Goal: Find specific page/section: Find specific page/section

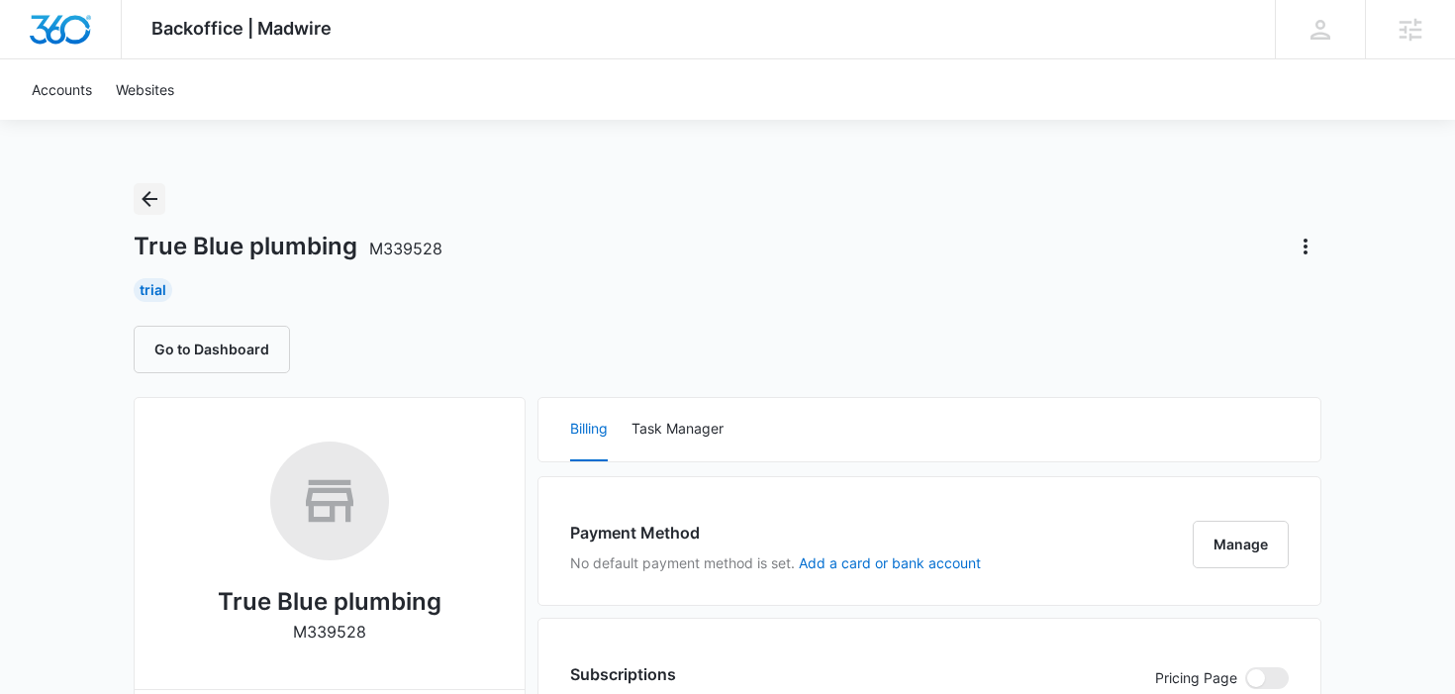
click at [136, 212] on button "Back" at bounding box center [150, 199] width 32 height 32
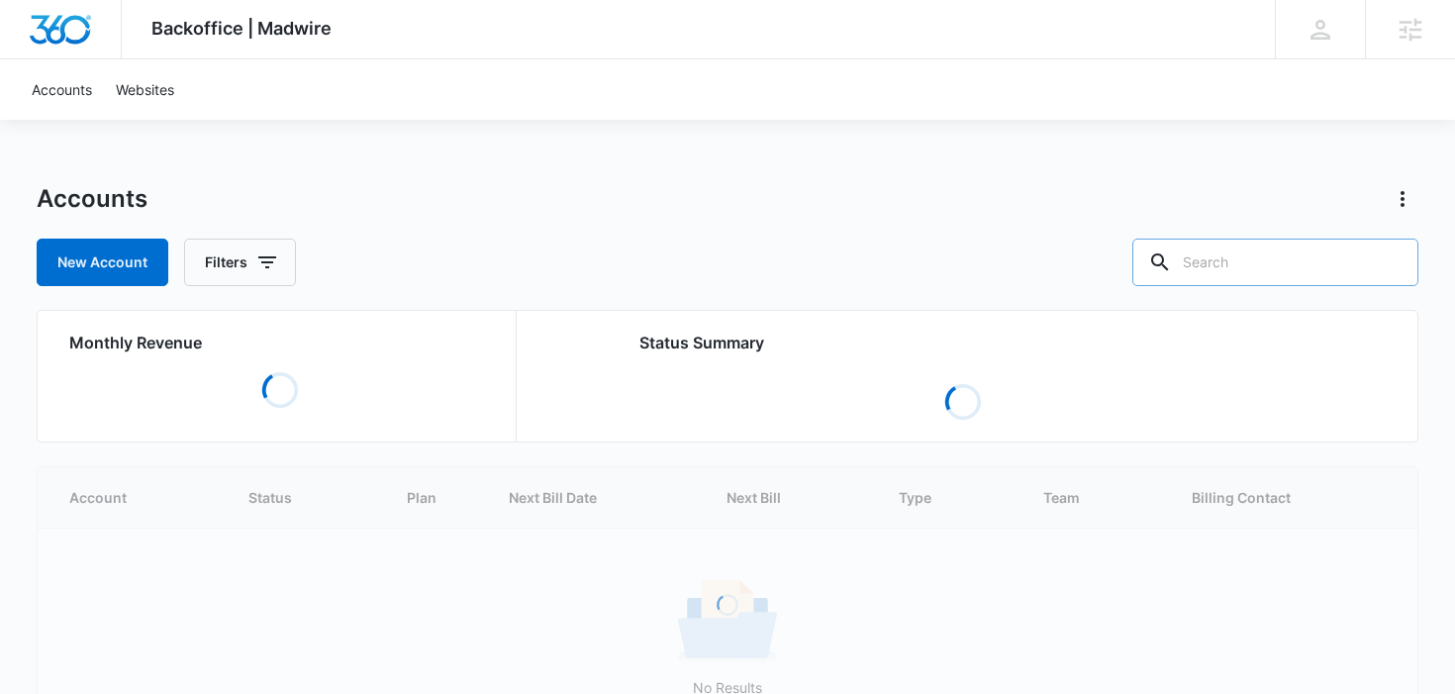
click at [1278, 267] on input "text" at bounding box center [1275, 263] width 286 height 48
type input "mink"
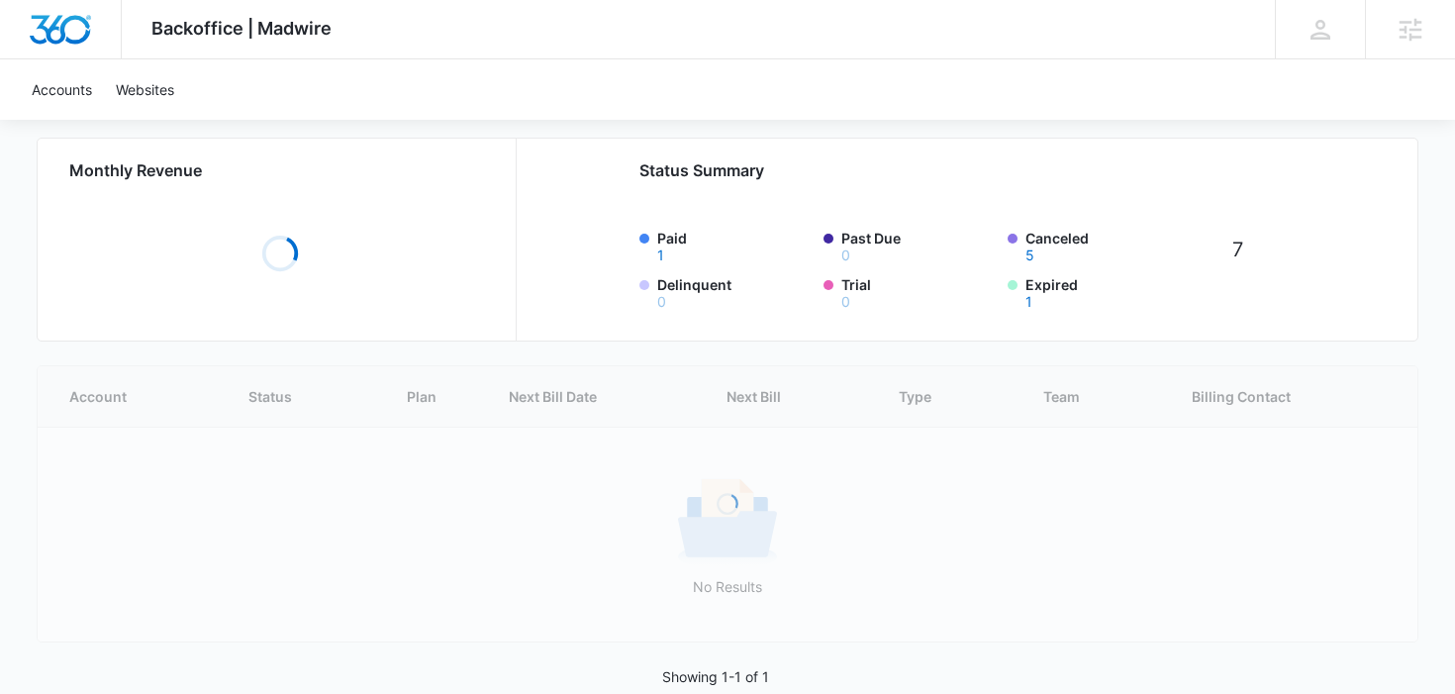
scroll to position [213, 0]
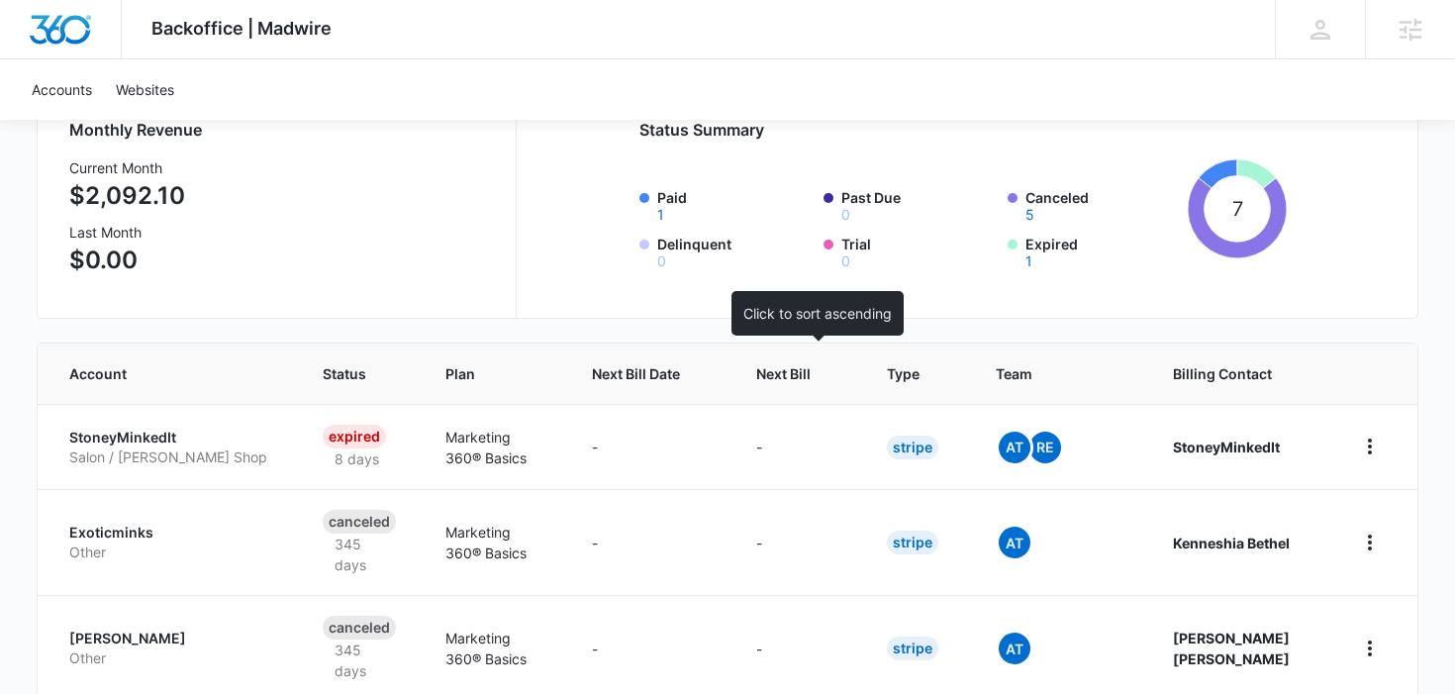
click at [811, 381] on span "Next Bill" at bounding box center [783, 373] width 54 height 21
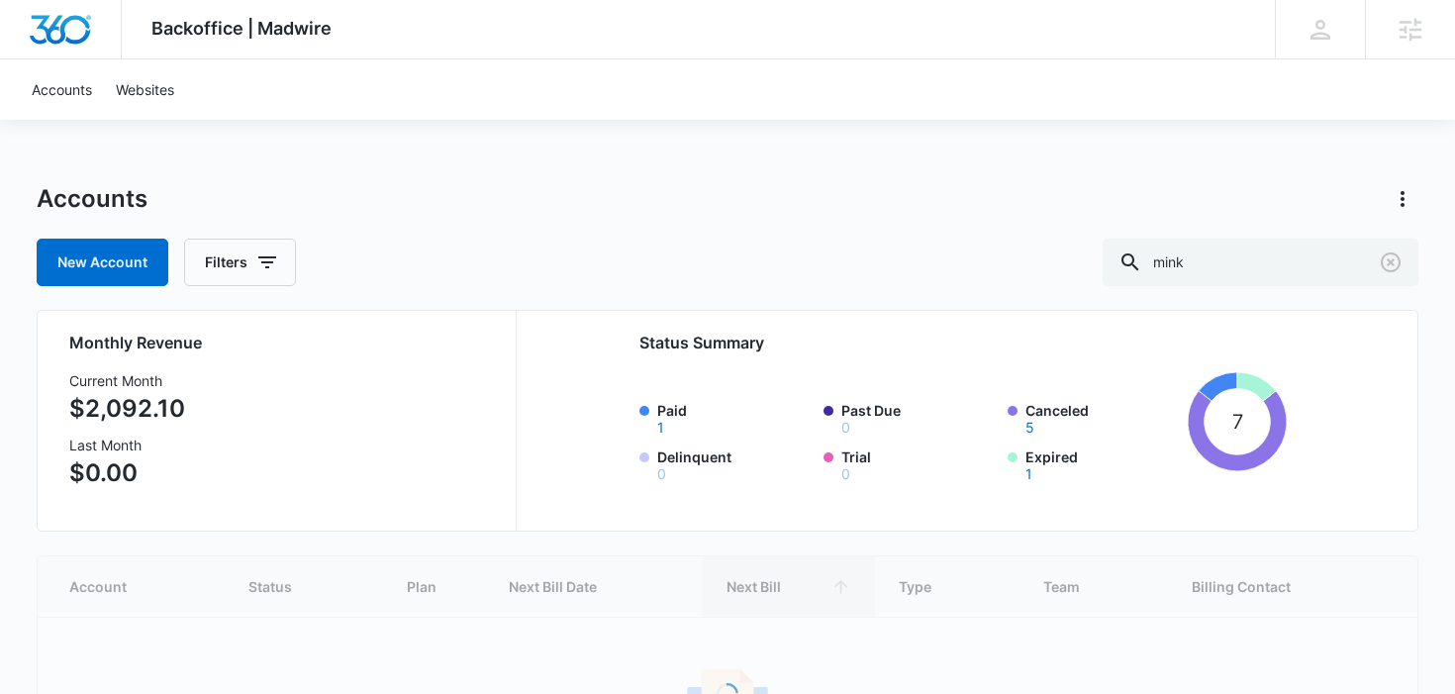
scroll to position [88, 0]
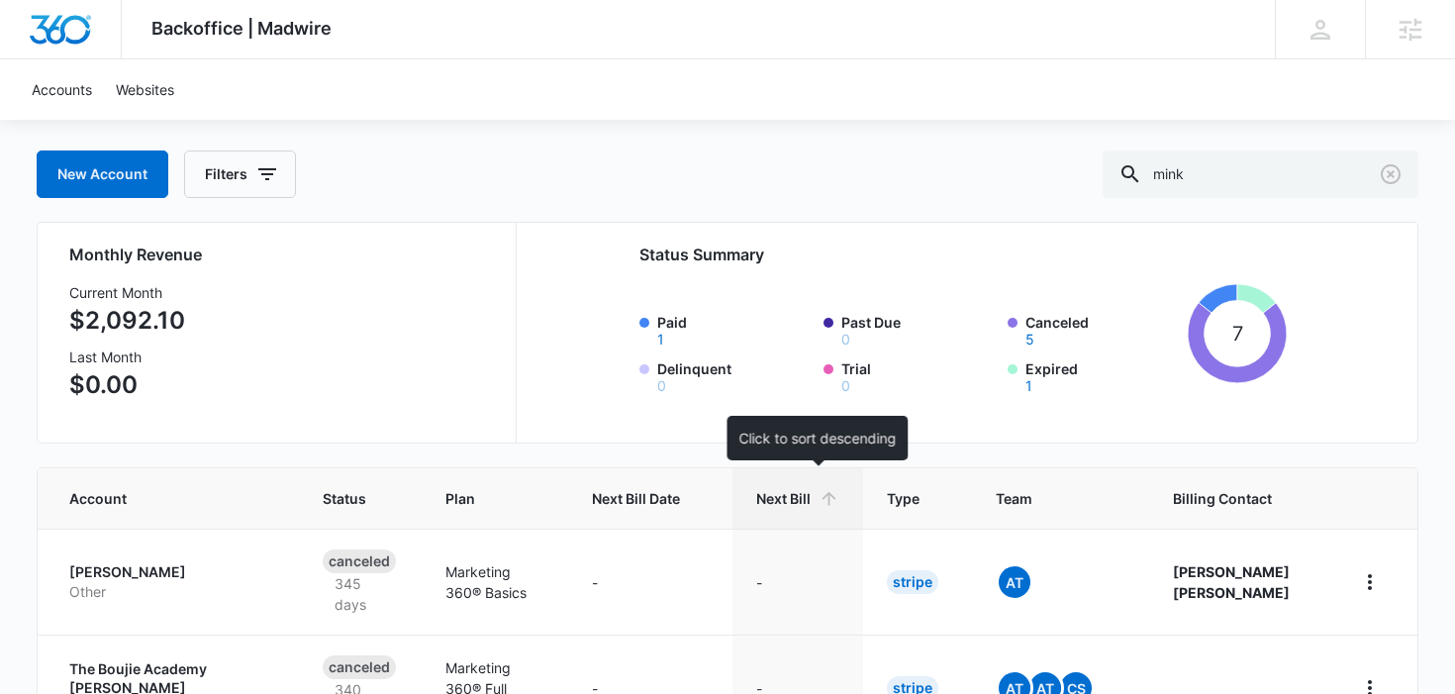
click at [795, 484] on th "Next Bill" at bounding box center [797, 498] width 131 height 60
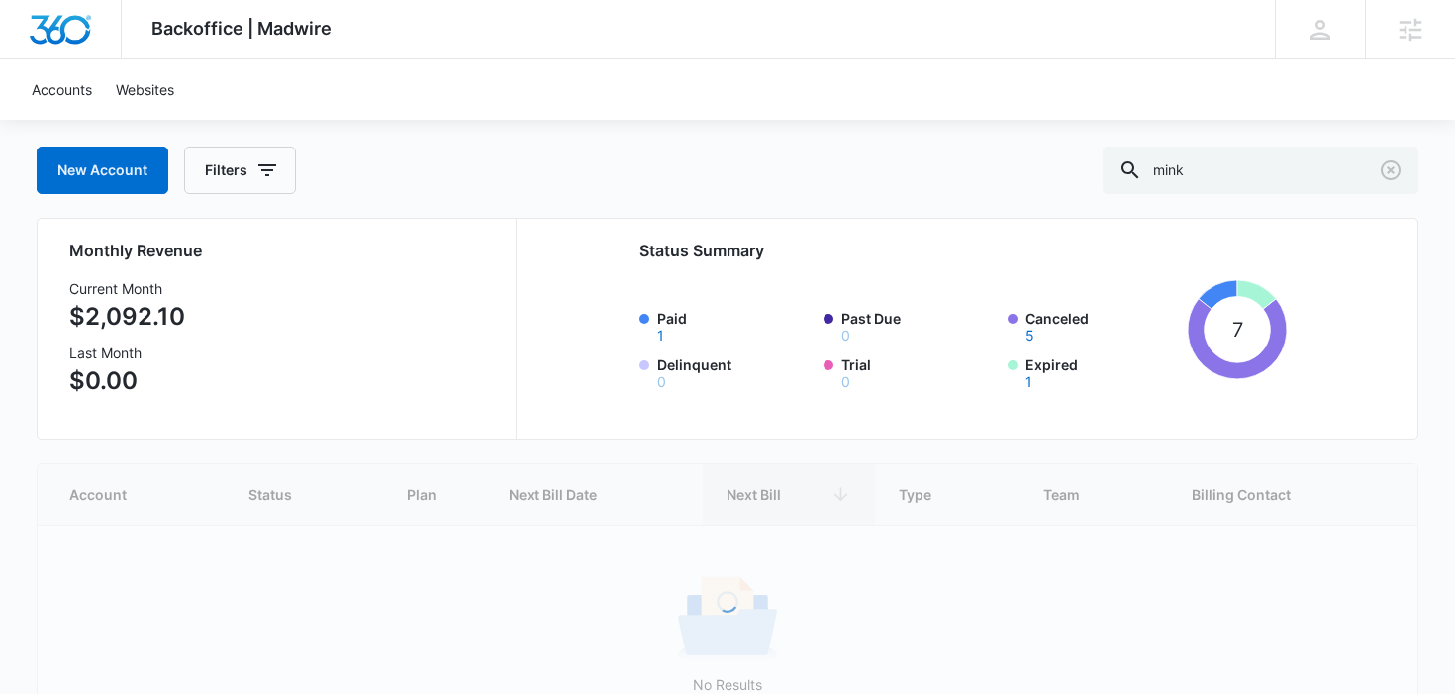
scroll to position [97, 0]
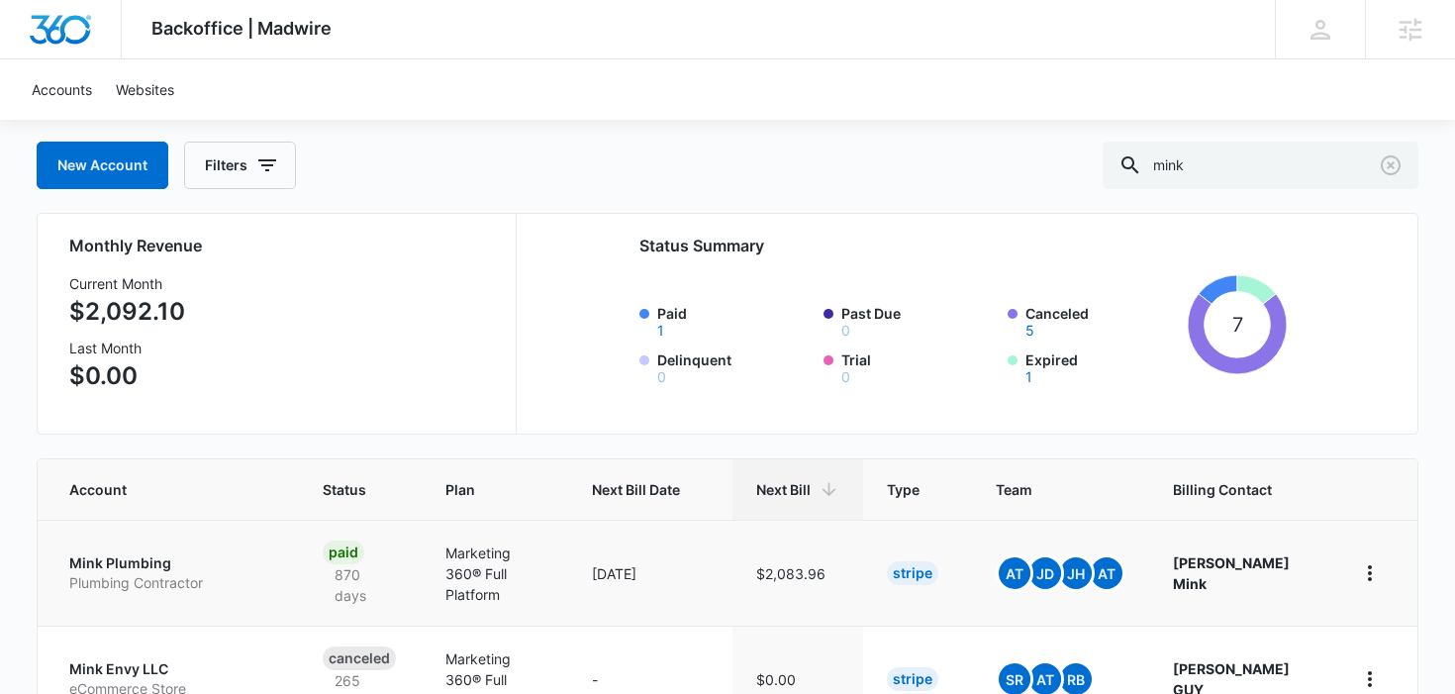
click at [160, 566] on p "Mink Plumbing" at bounding box center [172, 563] width 206 height 20
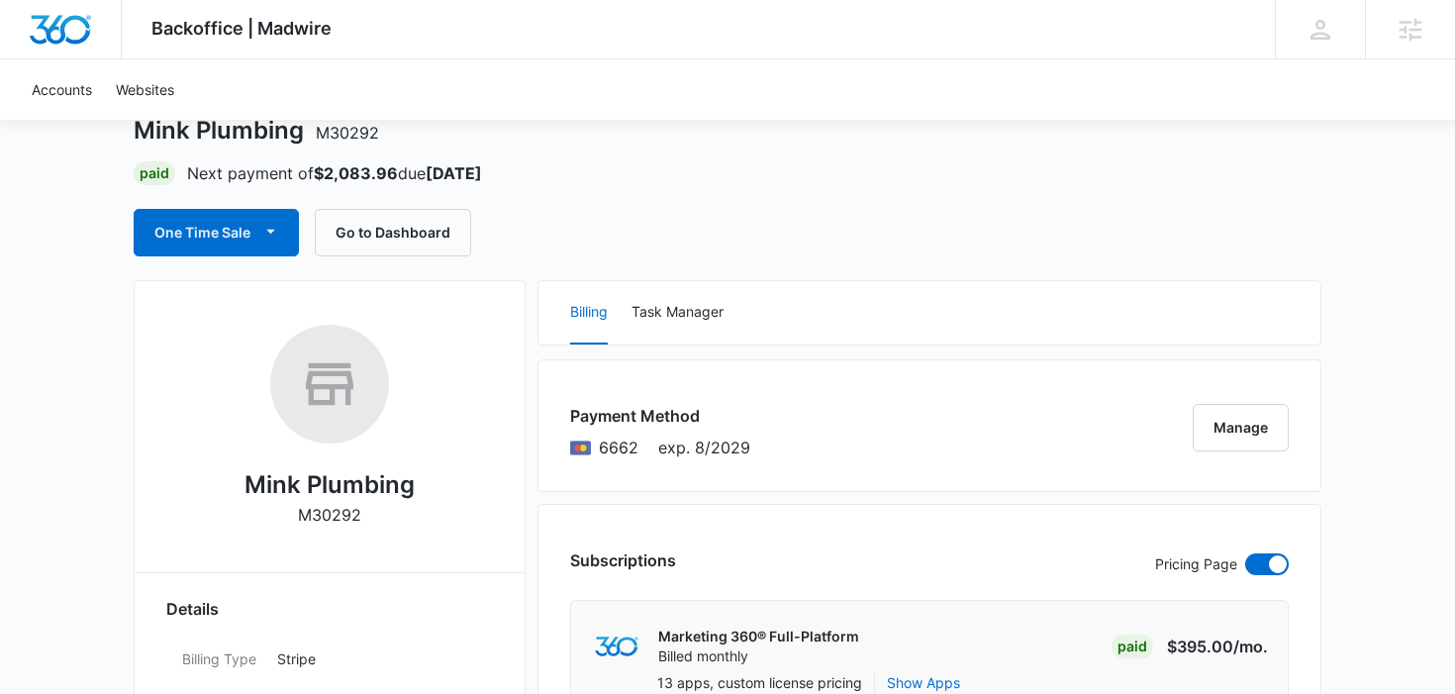
scroll to position [30, 0]
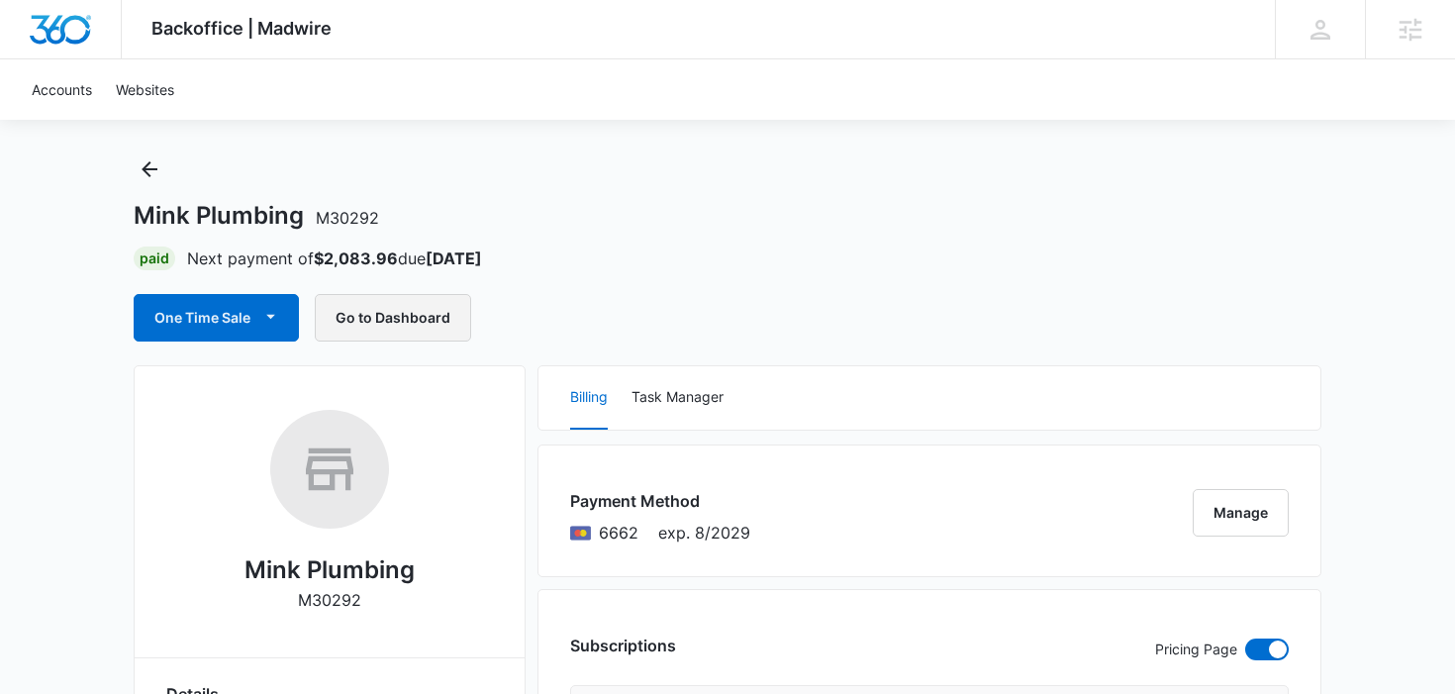
click at [409, 337] on button "Go to Dashboard" at bounding box center [393, 318] width 156 height 48
click at [150, 163] on icon "Back" at bounding box center [150, 169] width 24 height 24
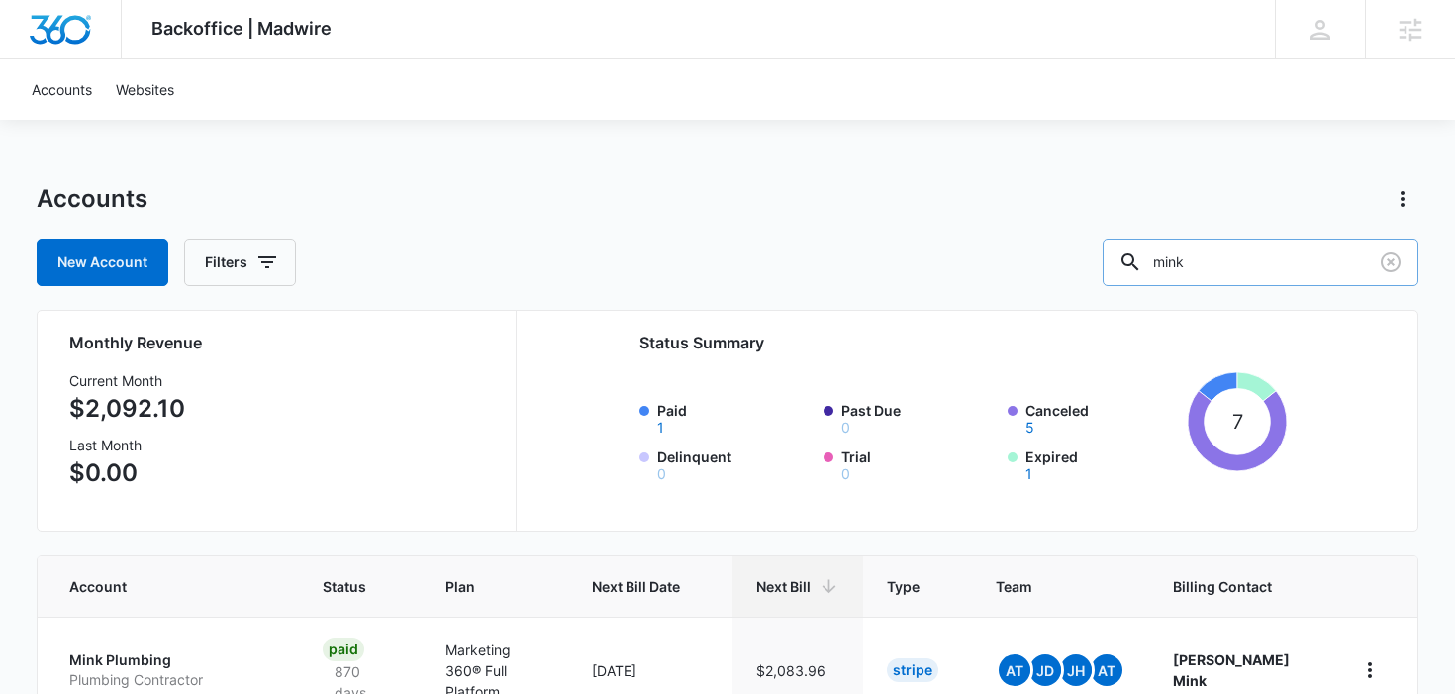
click at [1219, 255] on input "mink" at bounding box center [1261, 263] width 316 height 48
type input "plumb"
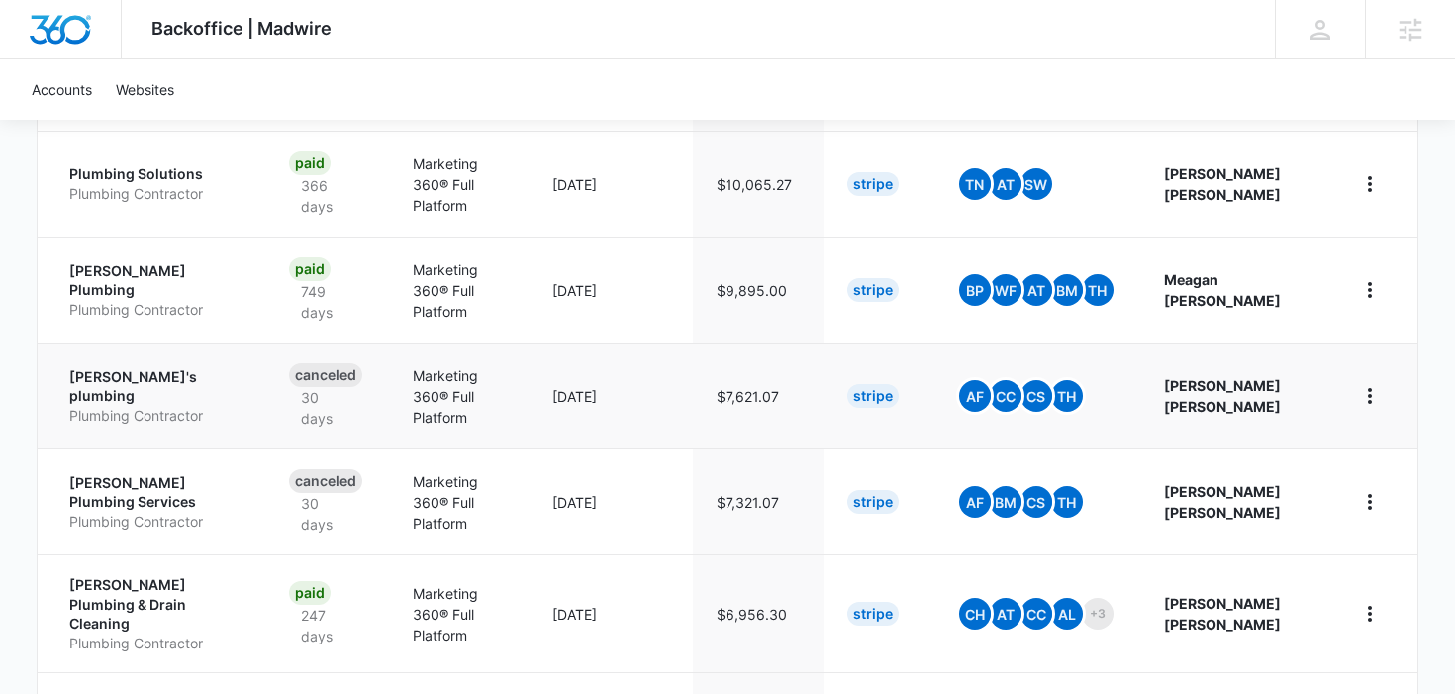
scroll to position [842, 0]
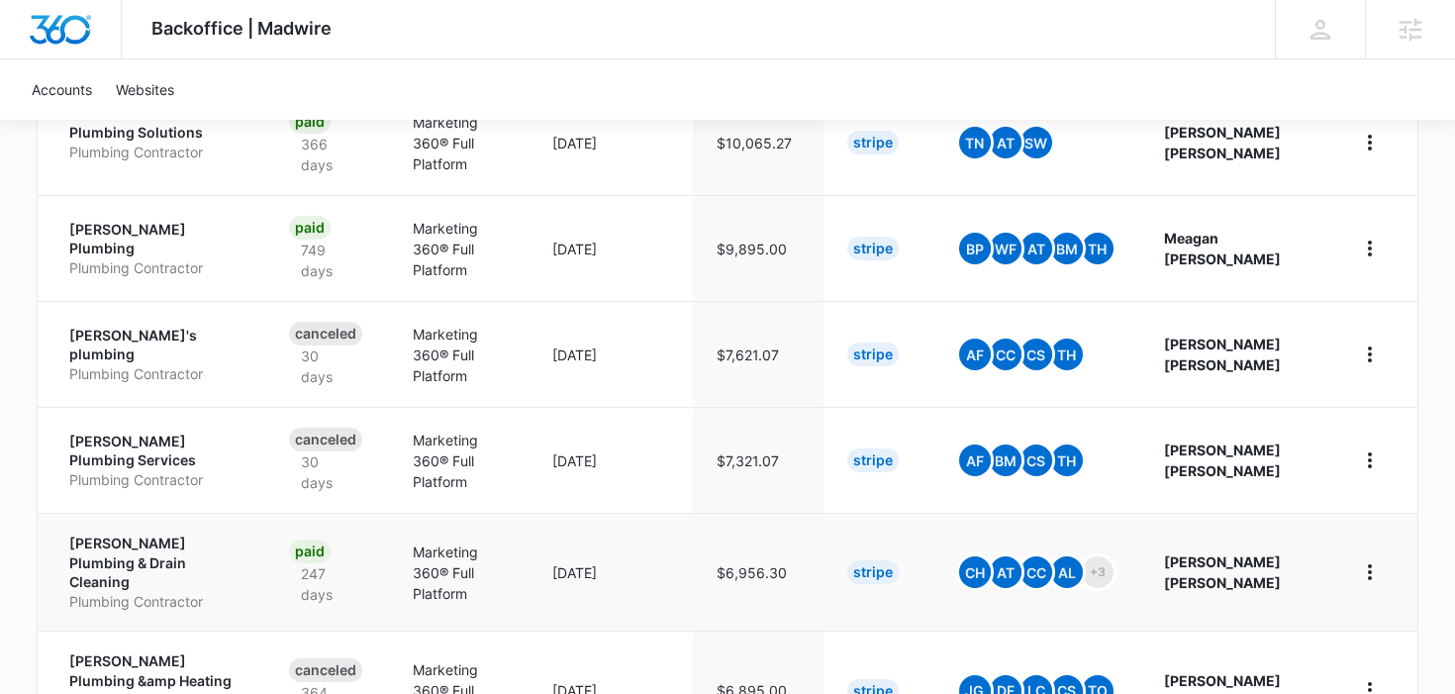
click at [163, 534] on p "Eason Plumbing & Drain Cleaning" at bounding box center [155, 563] width 172 height 58
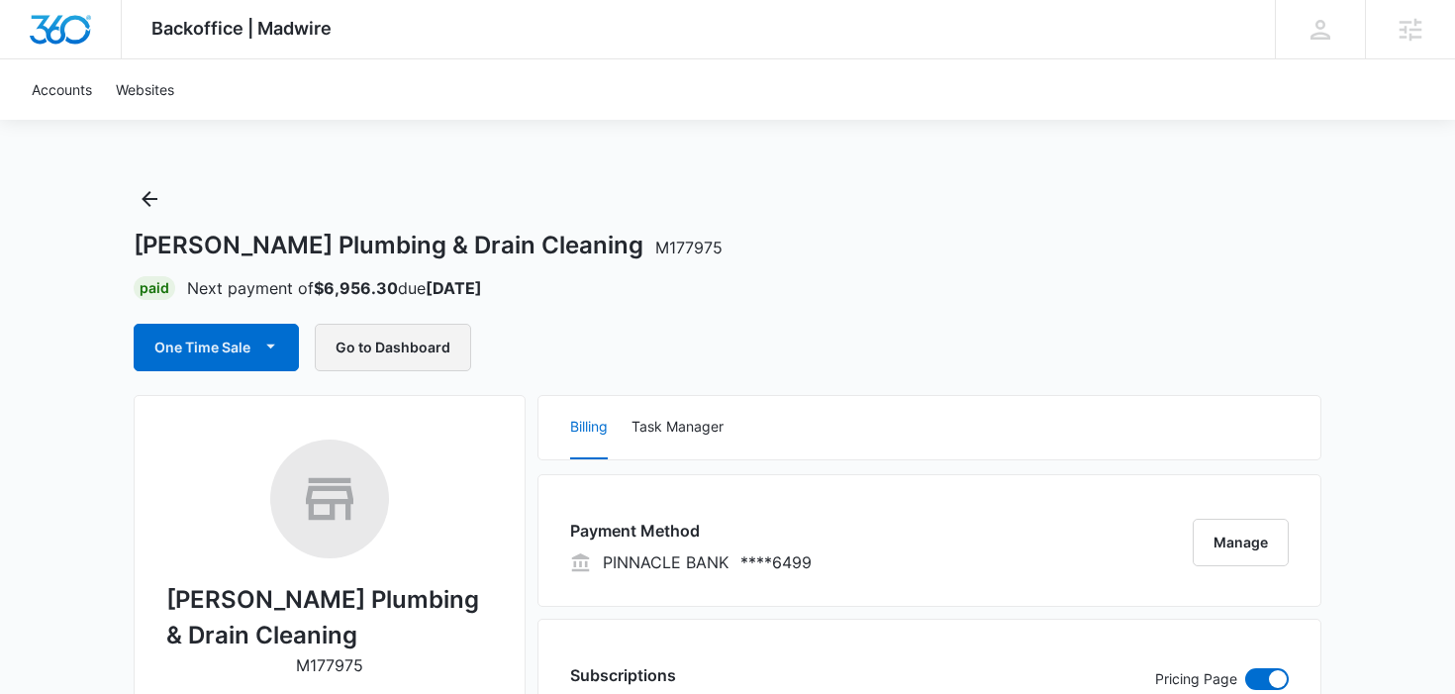
click at [400, 357] on button "Go to Dashboard" at bounding box center [393, 348] width 156 height 48
click at [155, 194] on icon "Back" at bounding box center [150, 199] width 24 height 24
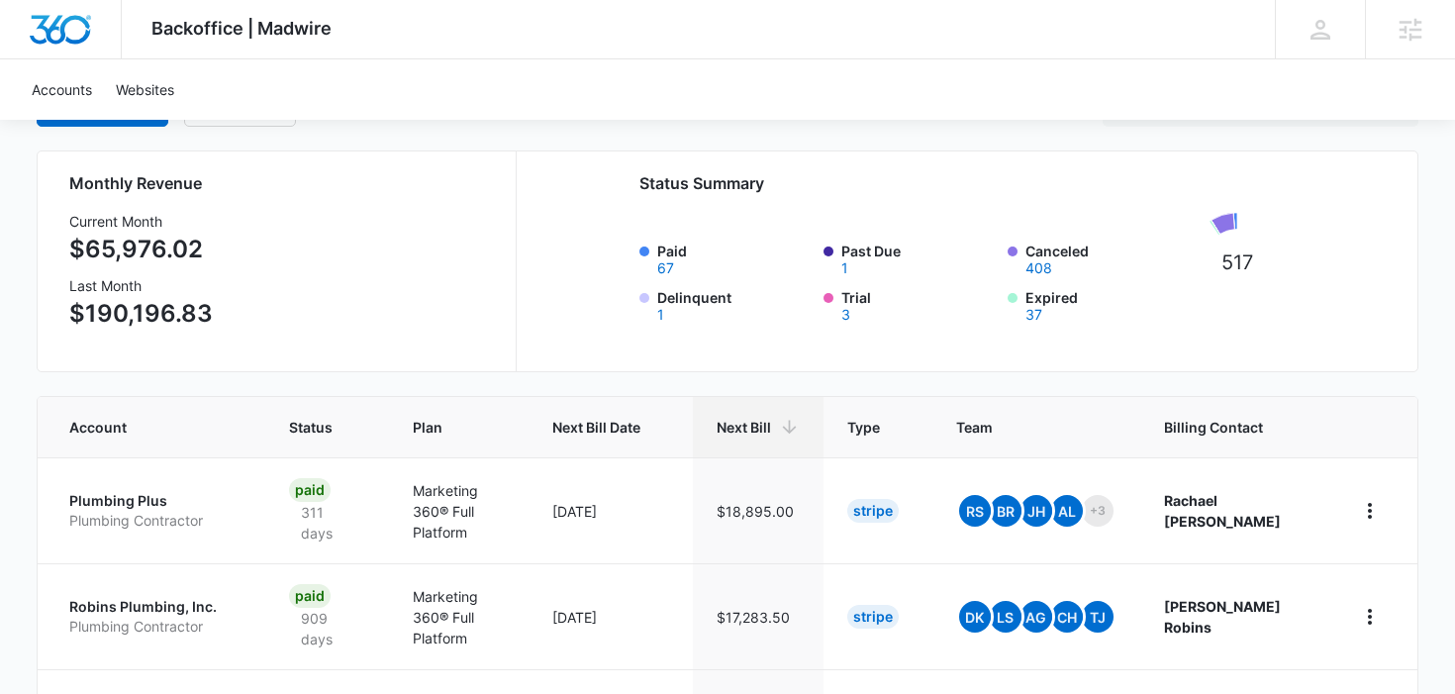
scroll to position [325, 0]
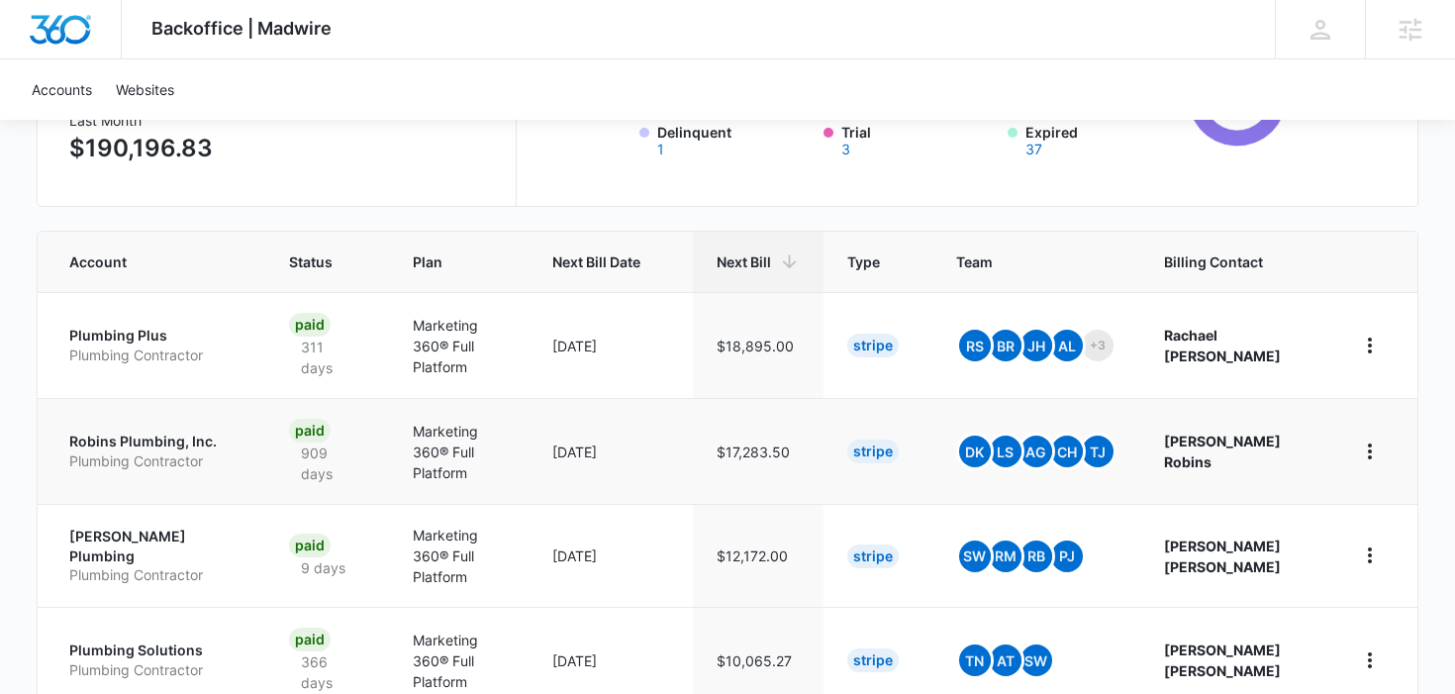
click at [180, 443] on p "Robins Plumbing, Inc." at bounding box center [155, 442] width 172 height 20
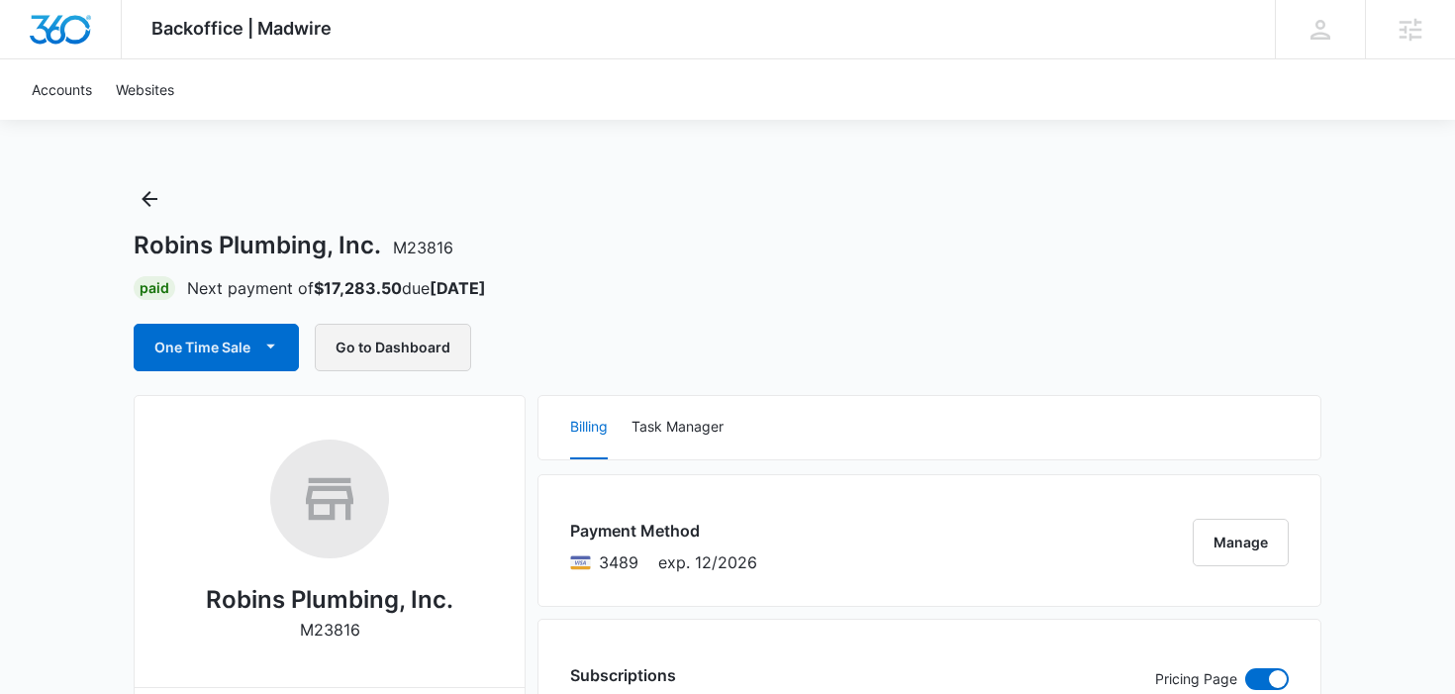
click at [422, 354] on button "Go to Dashboard" at bounding box center [393, 348] width 156 height 48
click at [153, 209] on icon "Back" at bounding box center [150, 199] width 24 height 24
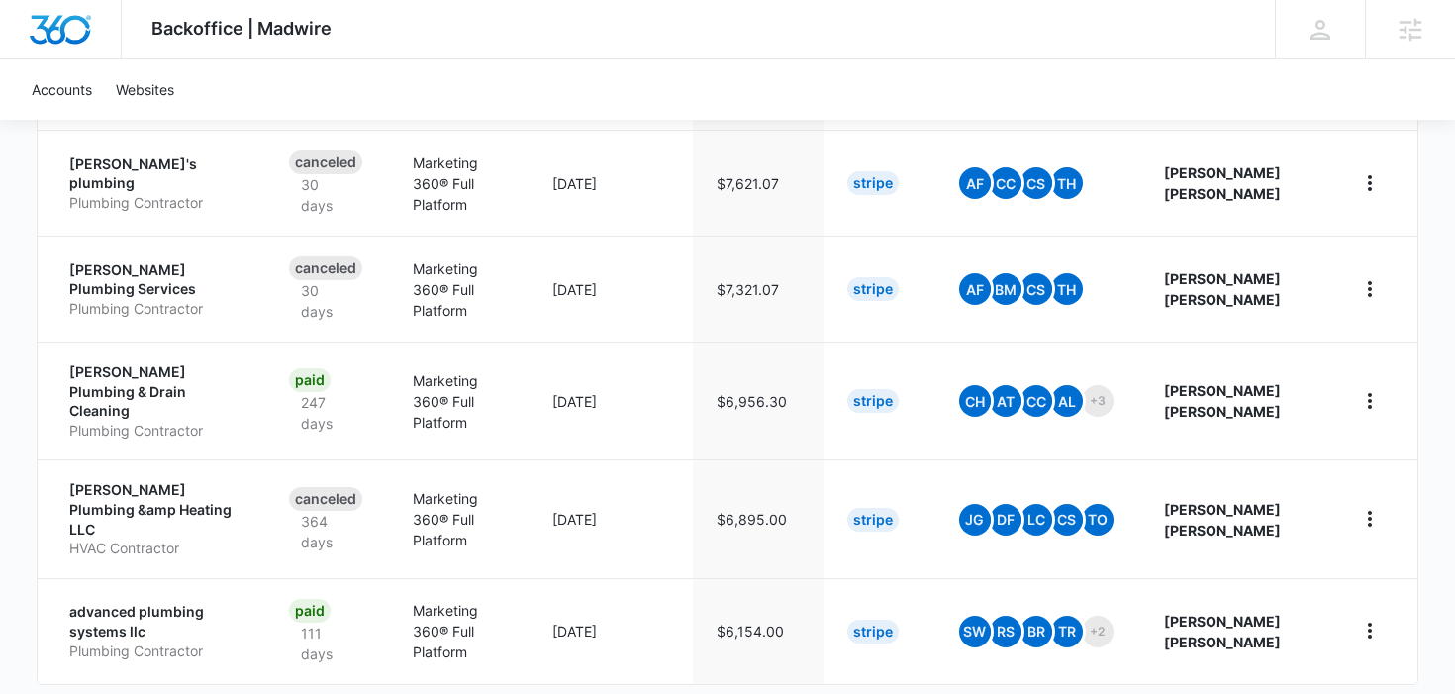
scroll to position [1035, 0]
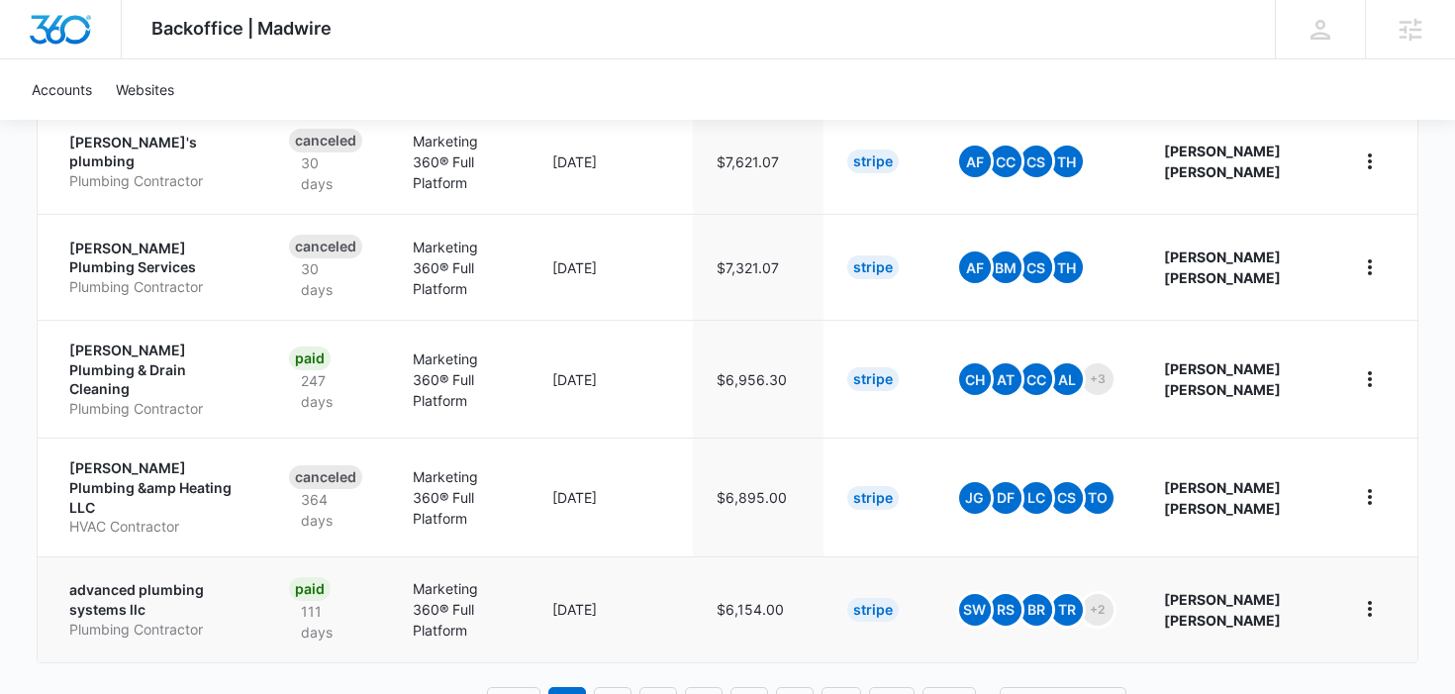
click at [215, 580] on p "advanced plumbing systems llc" at bounding box center [155, 599] width 172 height 39
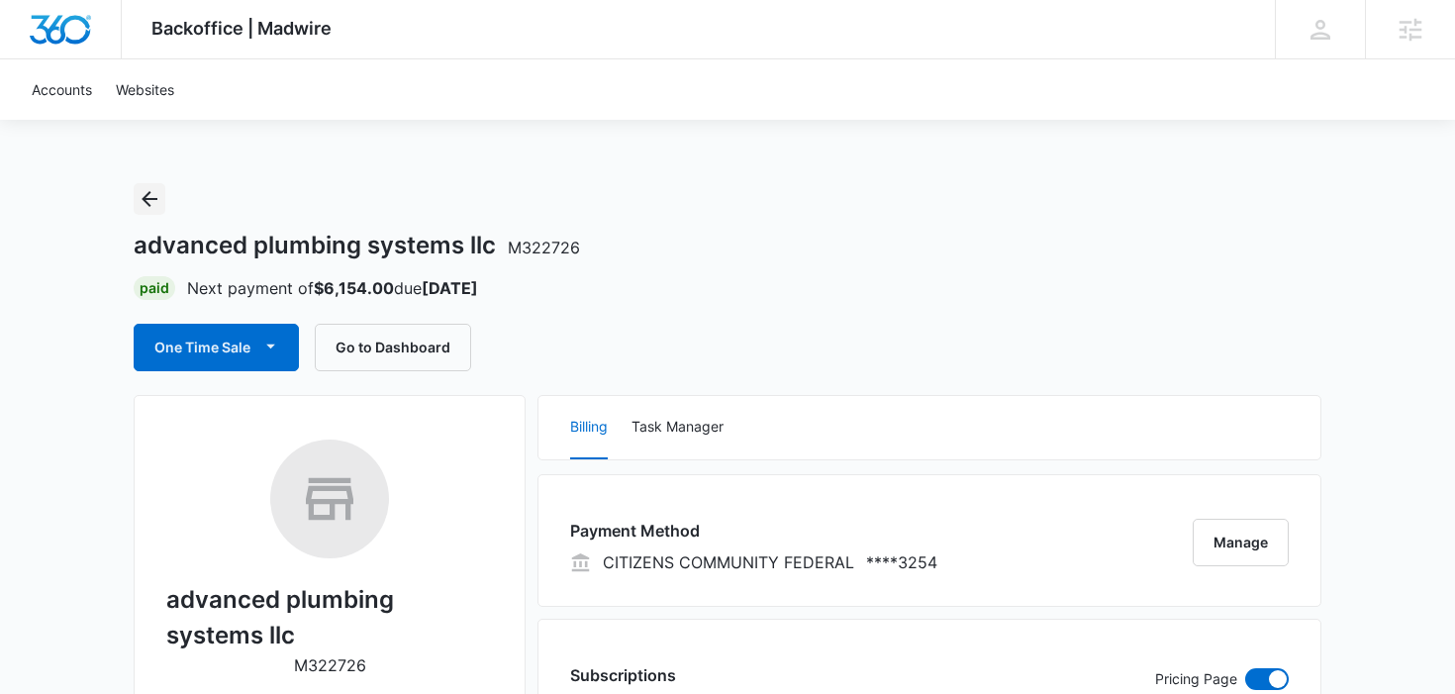
click at [149, 195] on icon "Back" at bounding box center [150, 199] width 24 height 24
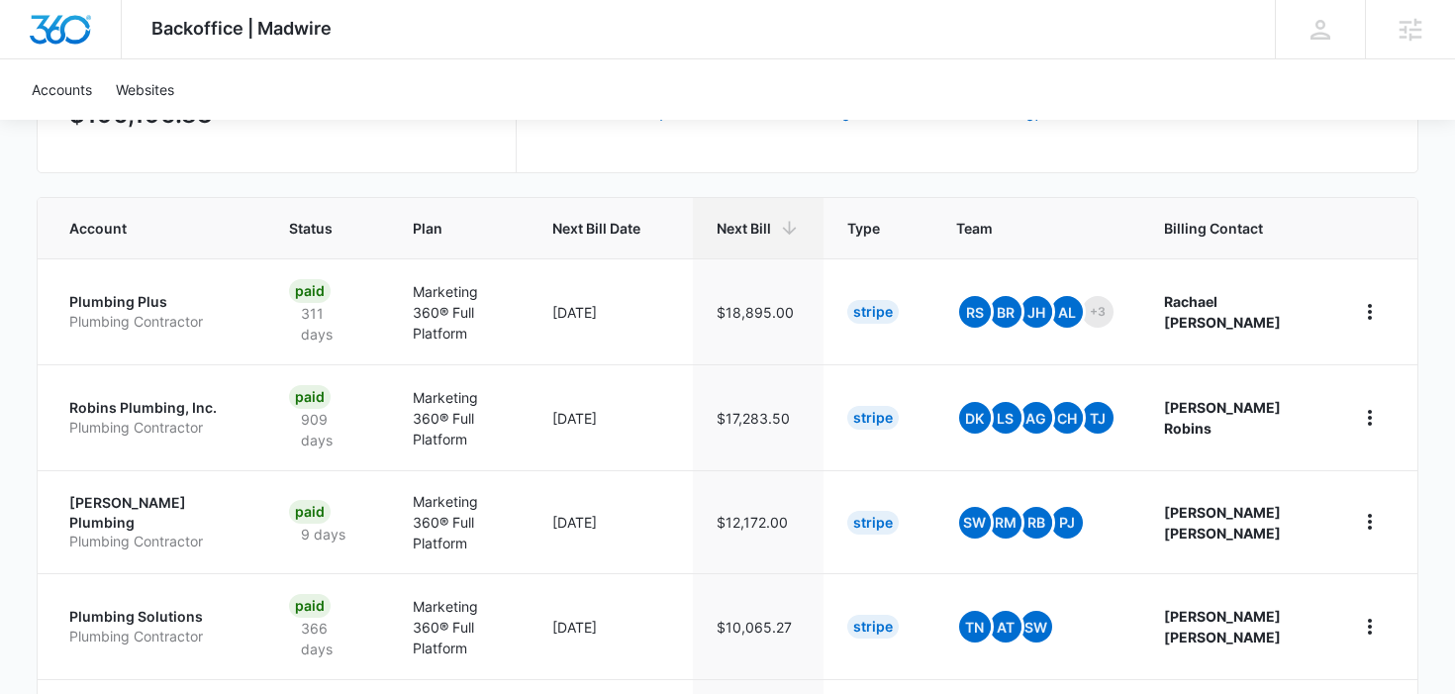
scroll to position [1035, 0]
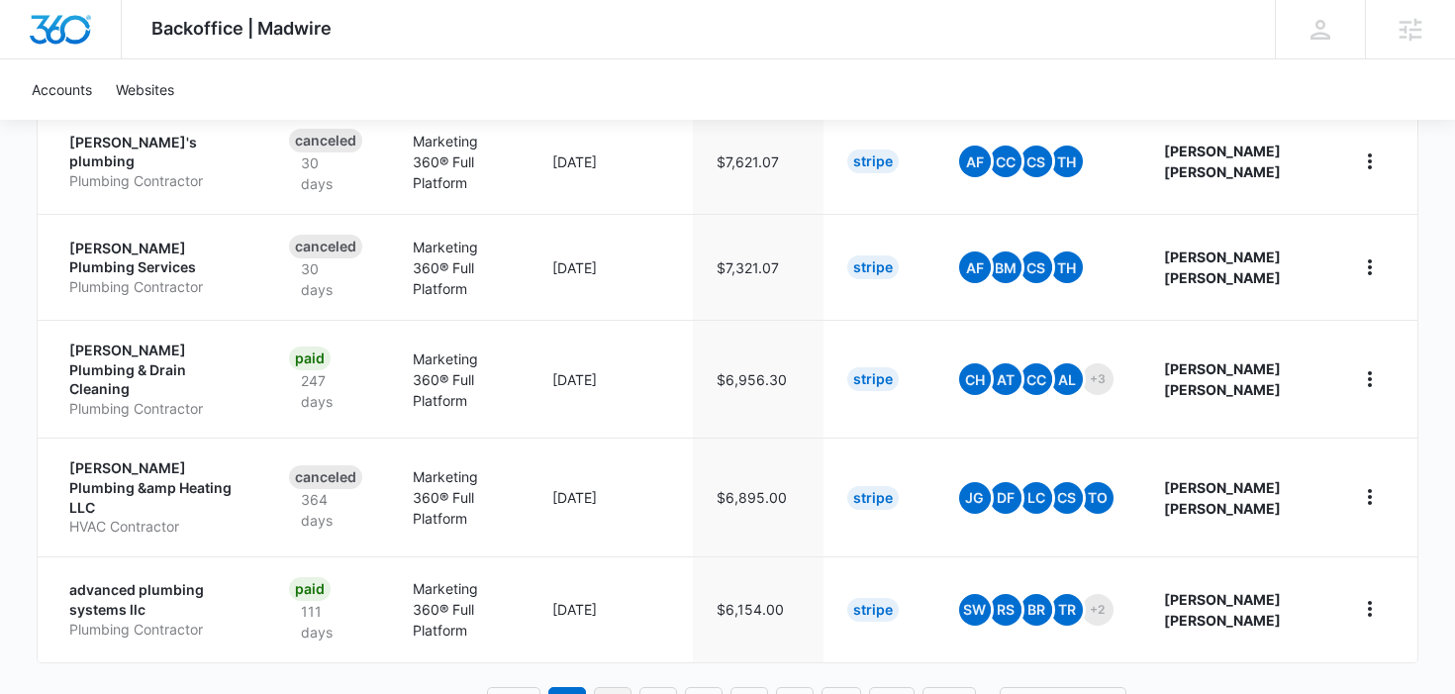
click at [612, 687] on link "2" at bounding box center [613, 706] width 38 height 38
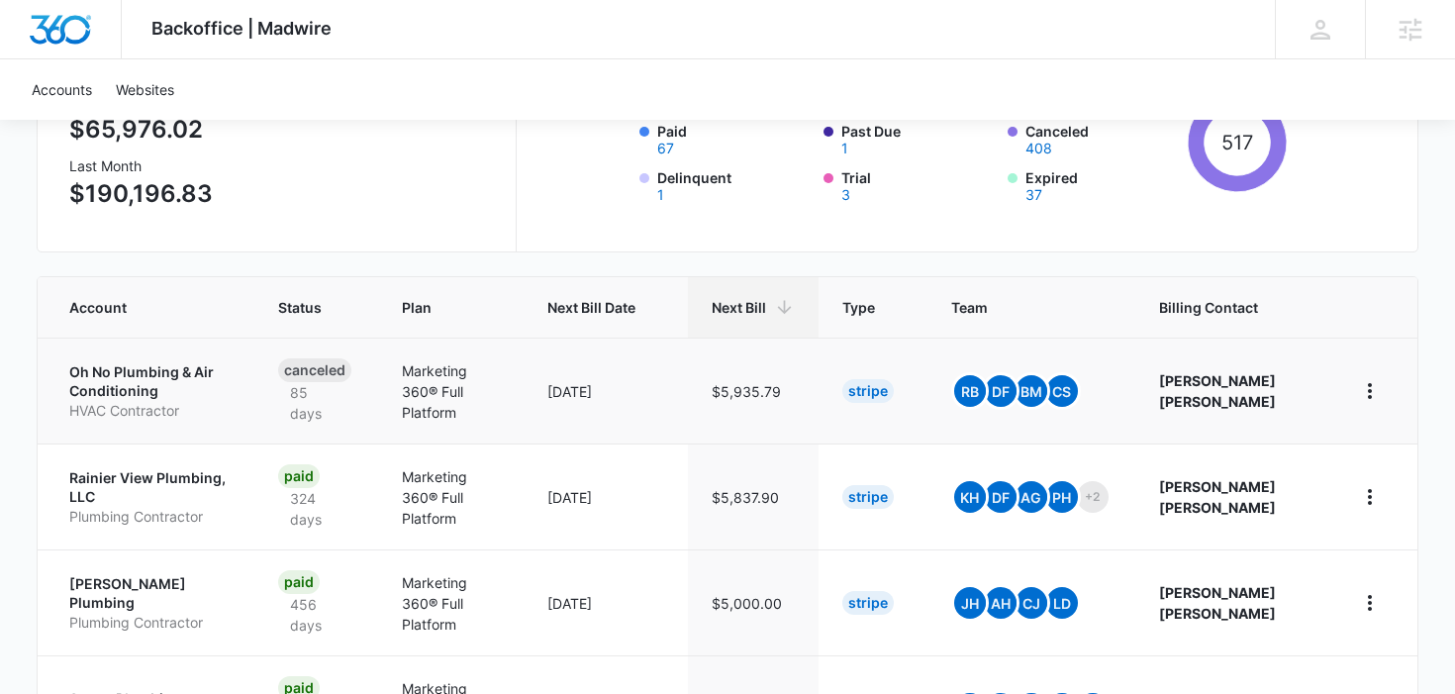
scroll to position [280, 0]
click at [166, 490] on p "Rainier View Plumbing, LLC" at bounding box center [149, 486] width 161 height 39
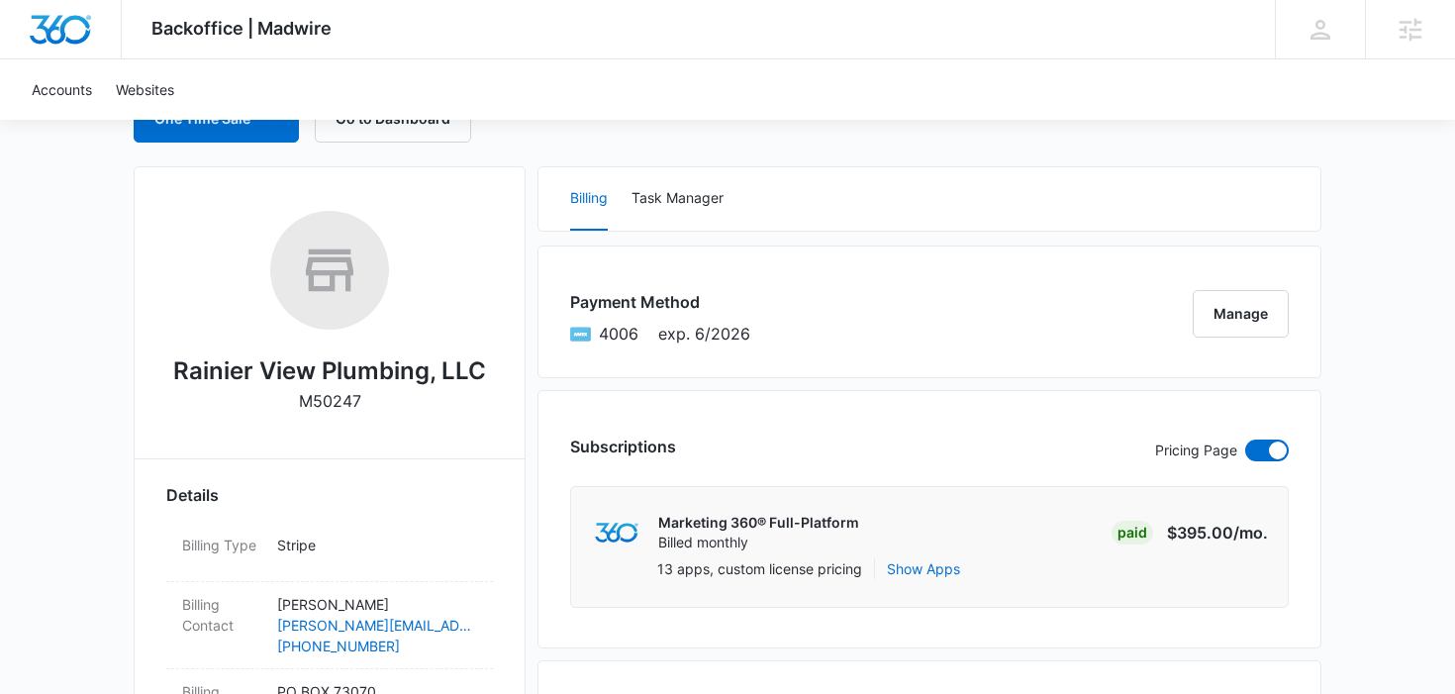
scroll to position [138, 0]
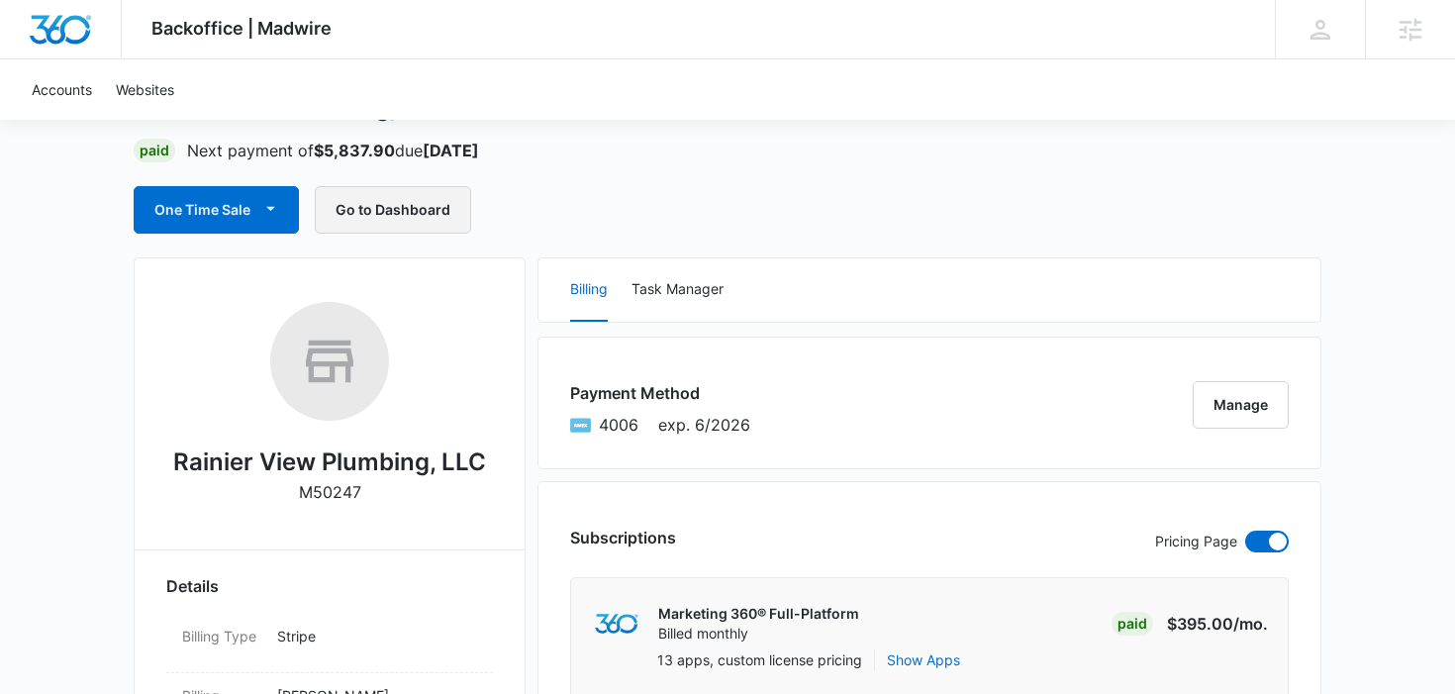
click at [413, 221] on button "Go to Dashboard" at bounding box center [393, 210] width 156 height 48
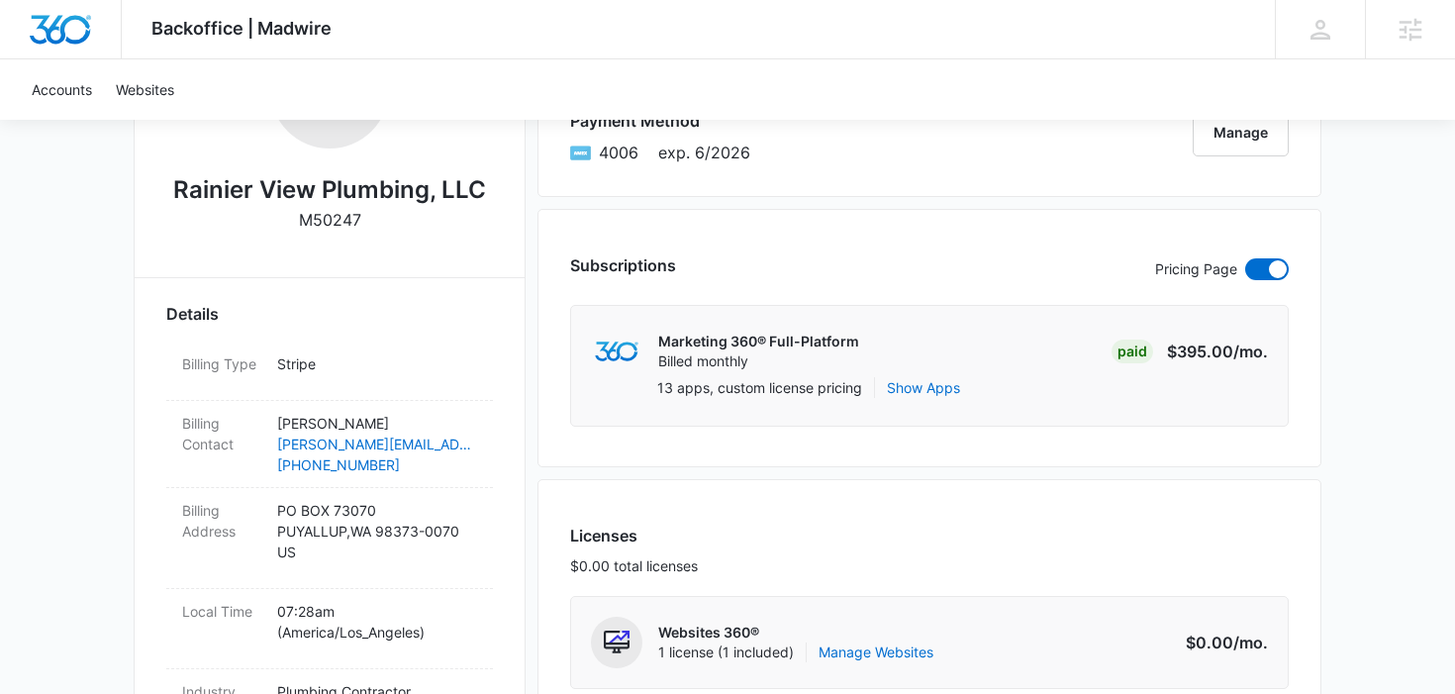
scroll to position [429, 0]
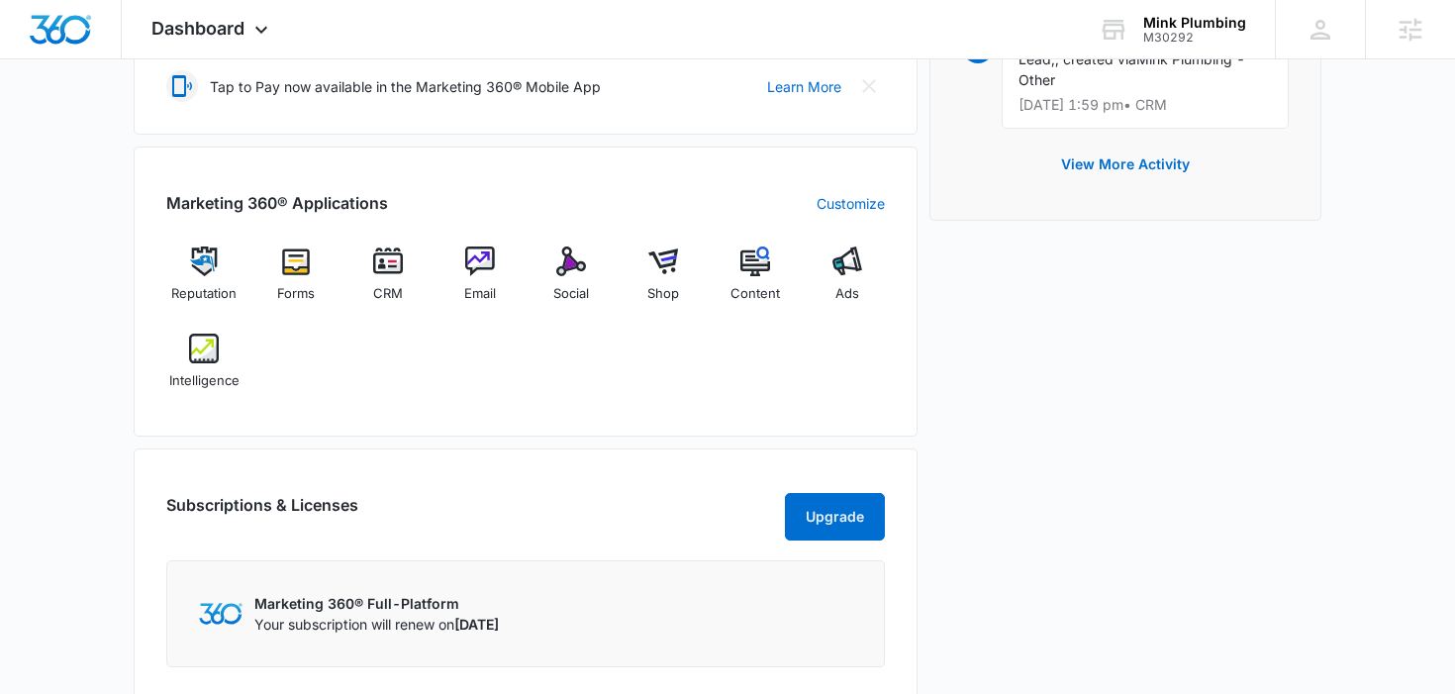
scroll to position [795, 0]
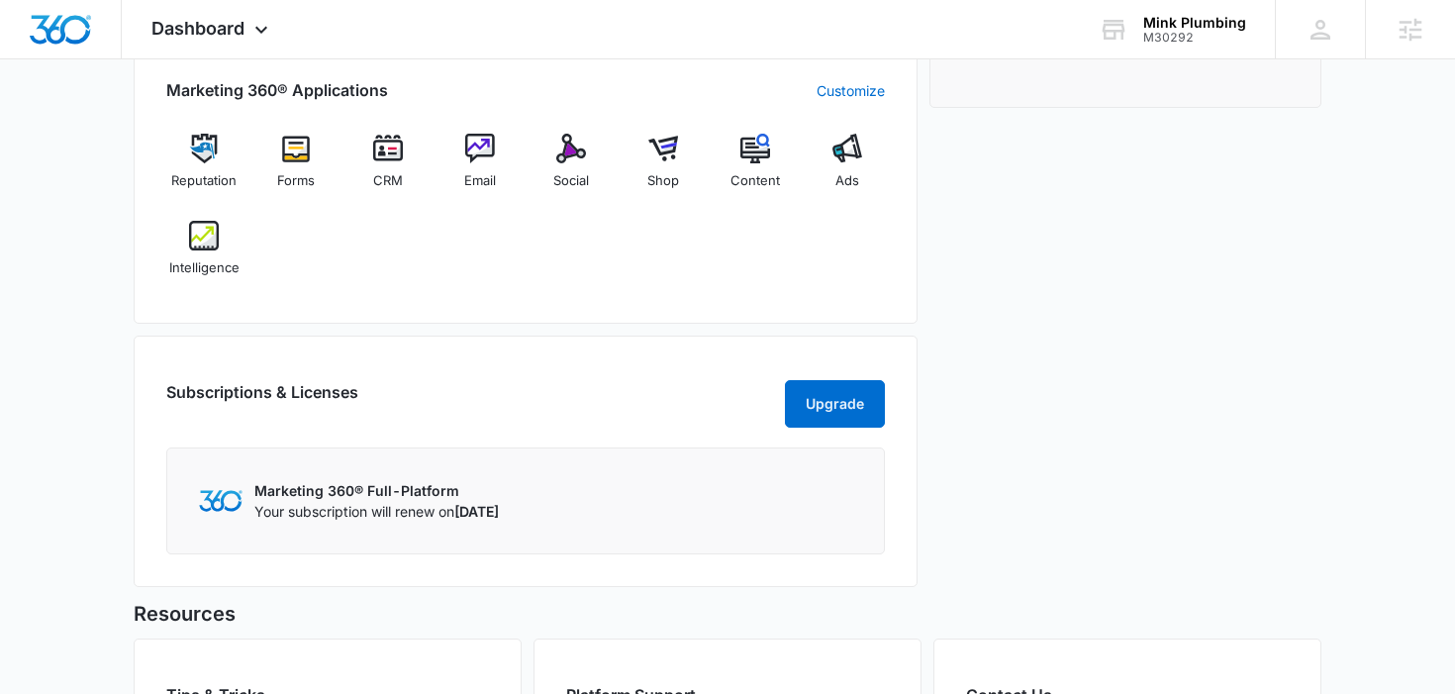
click at [202, 307] on div "Marketing 360® Applications Customize Reputation Forms CRM Email Social Shop Co…" at bounding box center [526, 179] width 784 height 290
click at [207, 264] on span "Intelligence" at bounding box center [204, 268] width 70 height 20
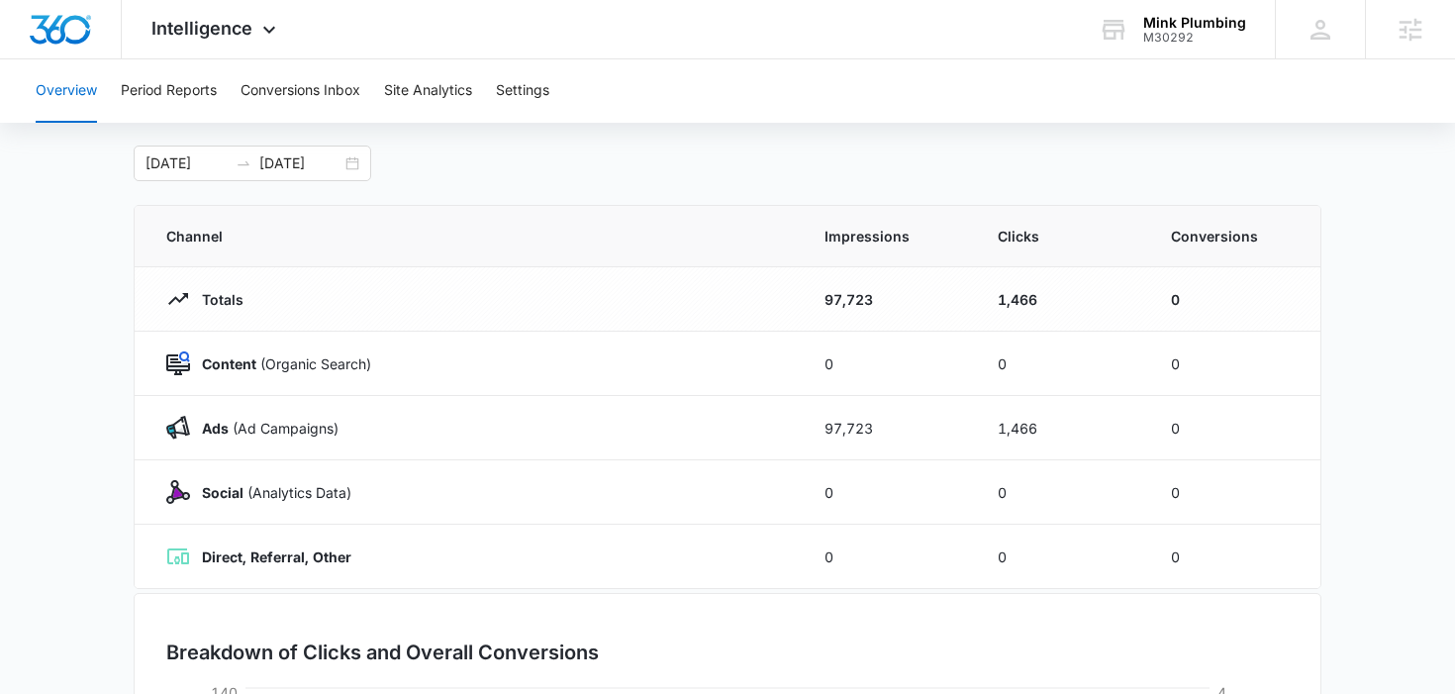
scroll to position [126, 0]
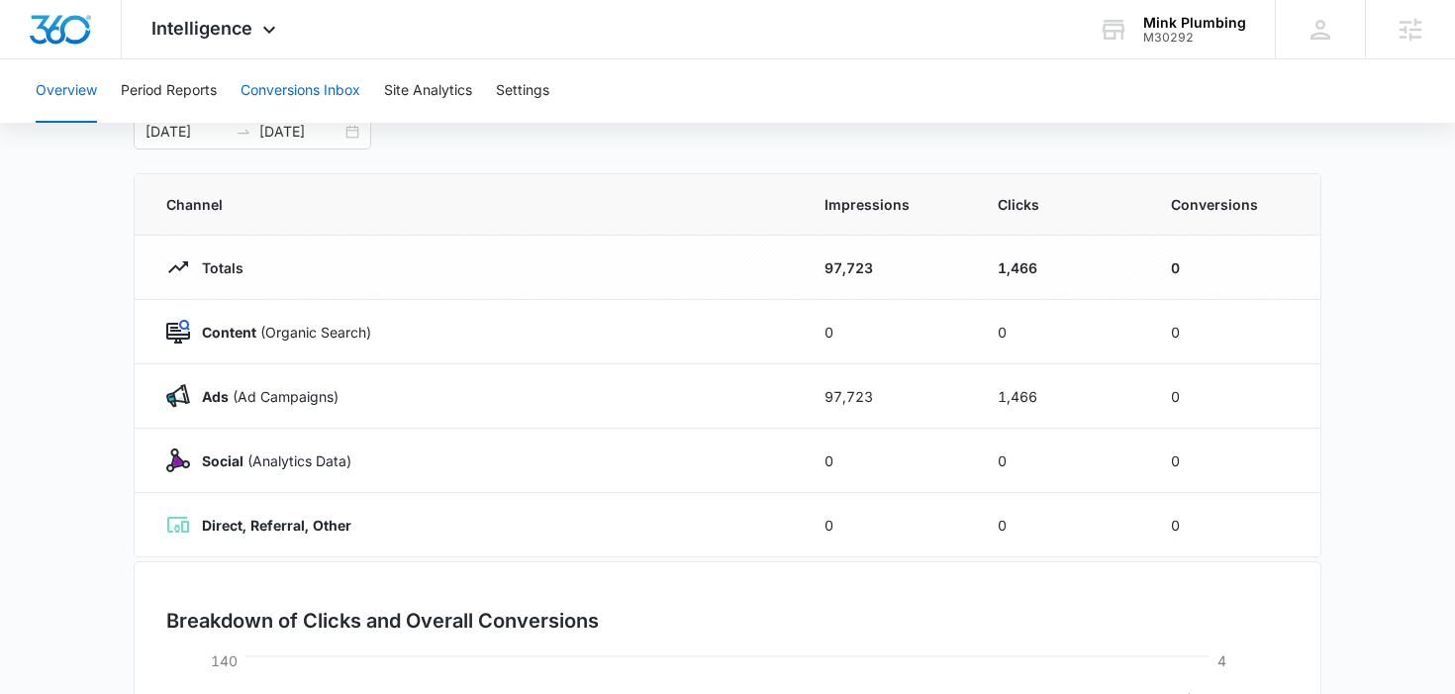
click at [276, 85] on button "Conversions Inbox" at bounding box center [301, 90] width 120 height 63
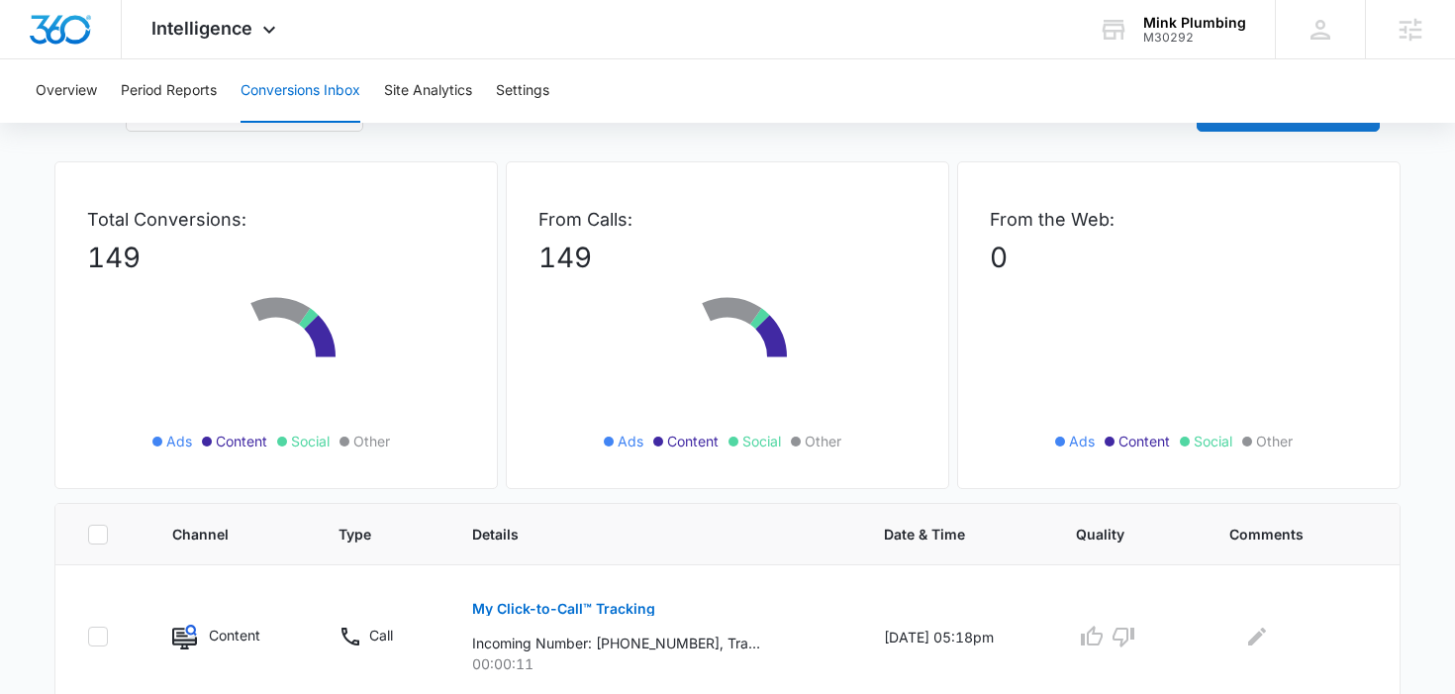
scroll to position [65, 0]
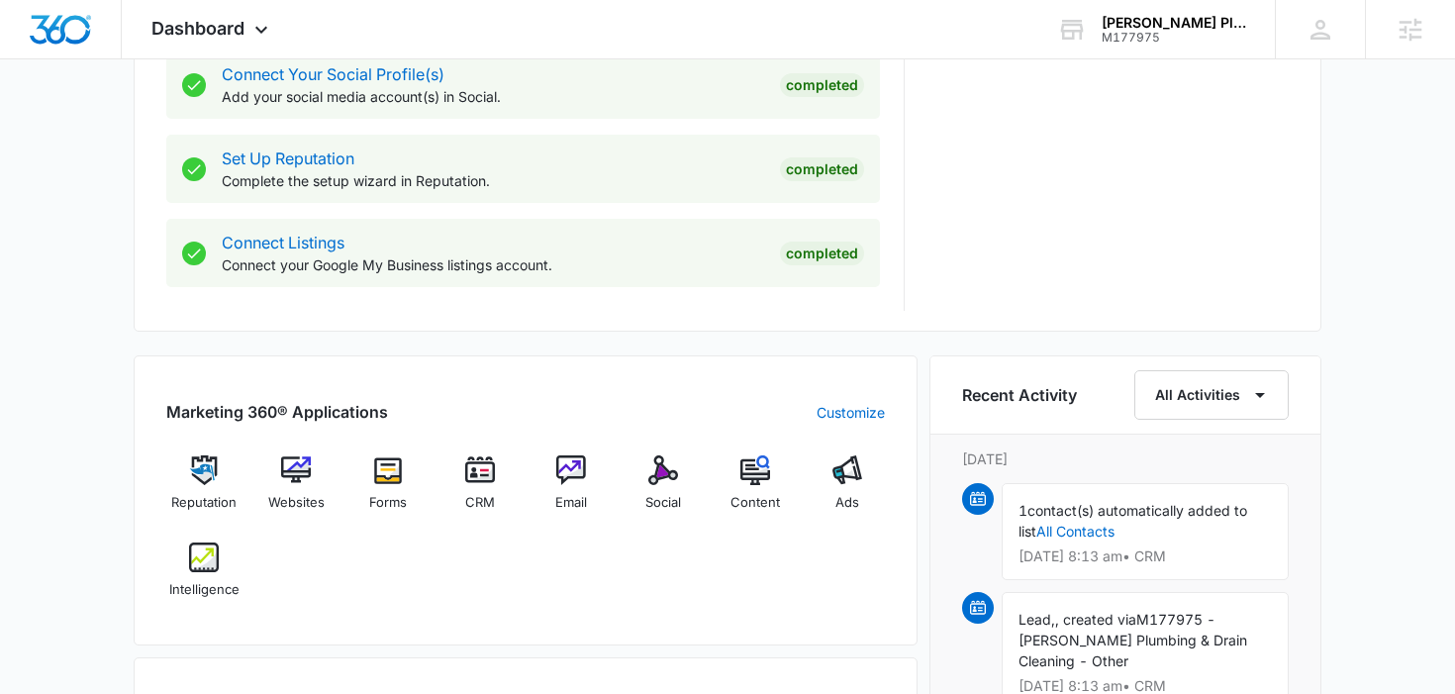
scroll to position [937, 0]
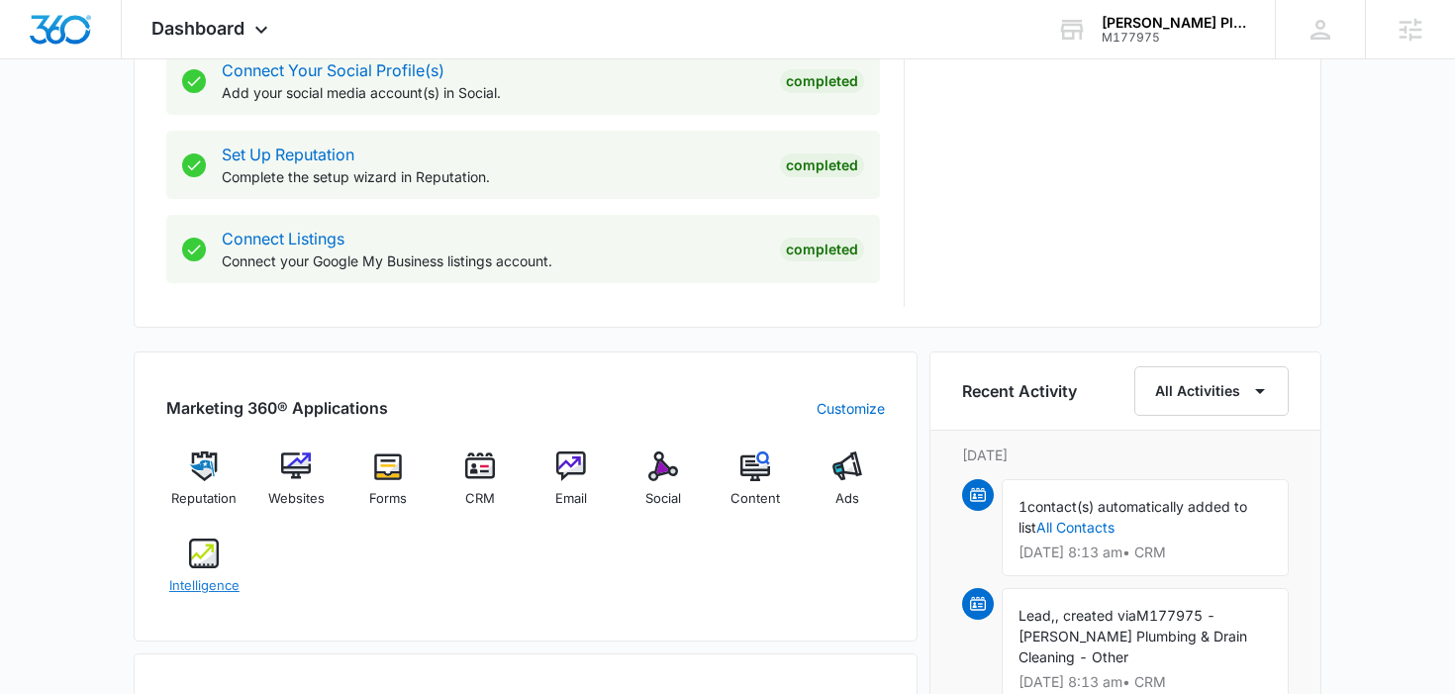
click at [211, 560] on img at bounding box center [204, 553] width 30 height 30
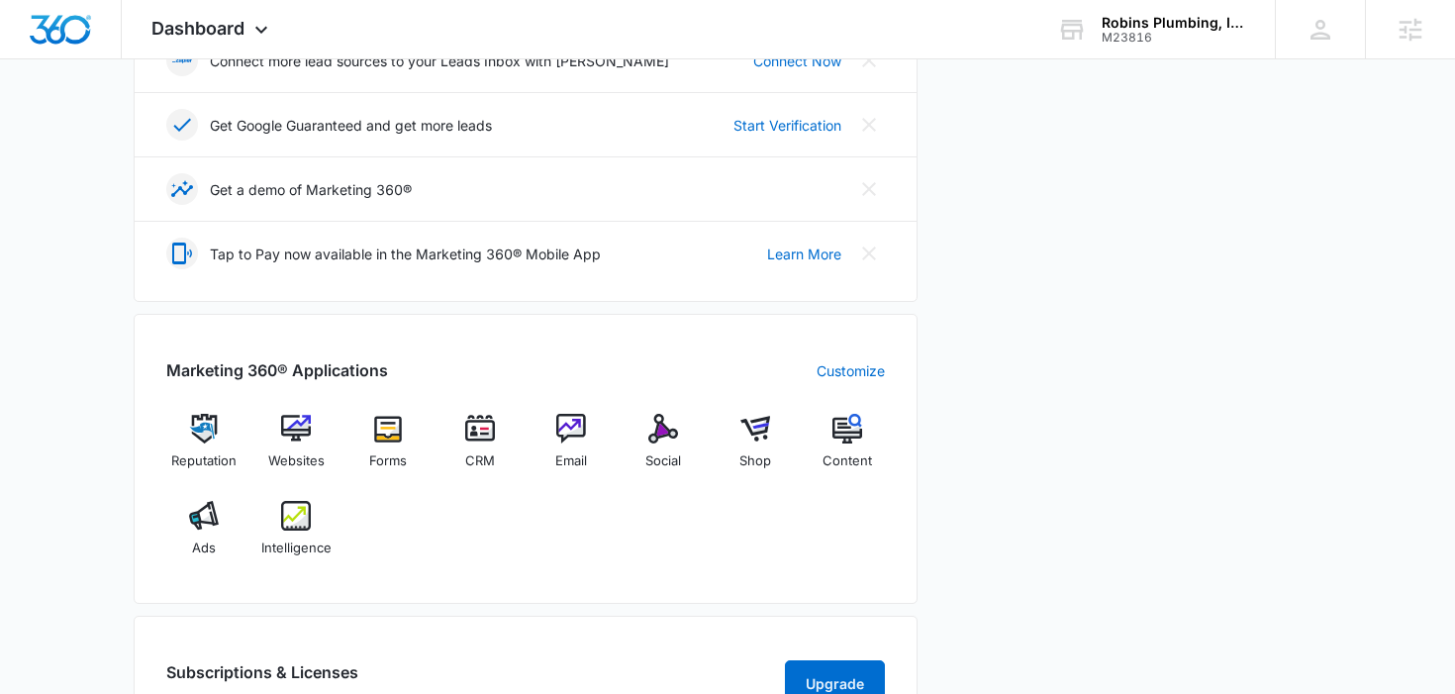
scroll to position [907, 0]
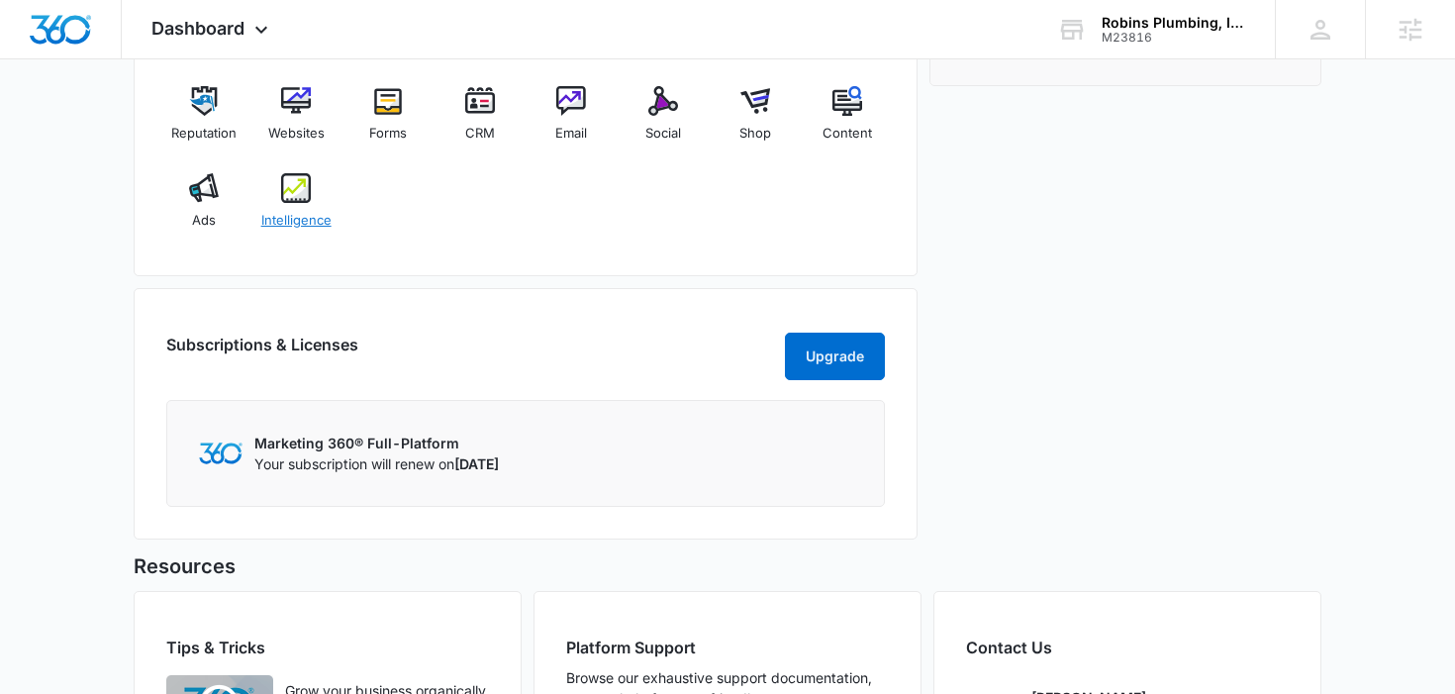
click at [293, 212] on span "Intelligence" at bounding box center [296, 221] width 70 height 20
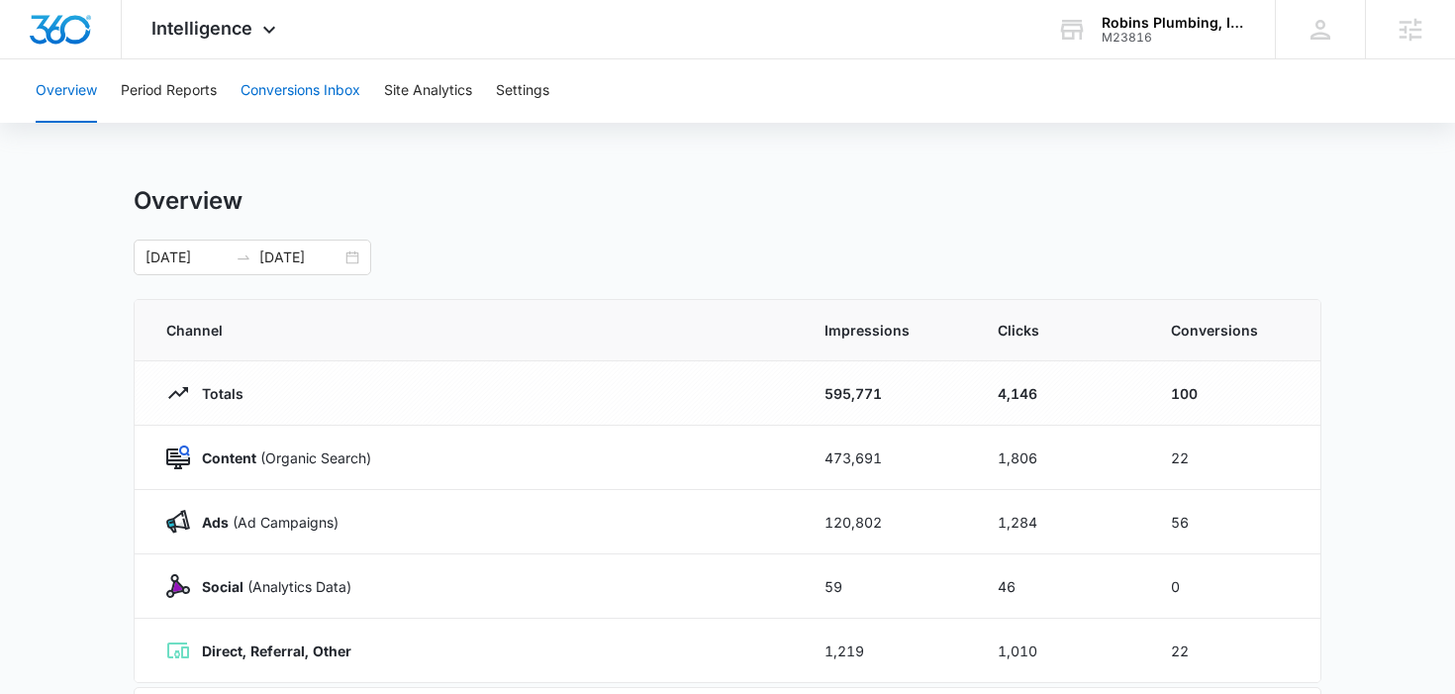
click at [278, 80] on button "Conversions Inbox" at bounding box center [301, 90] width 120 height 63
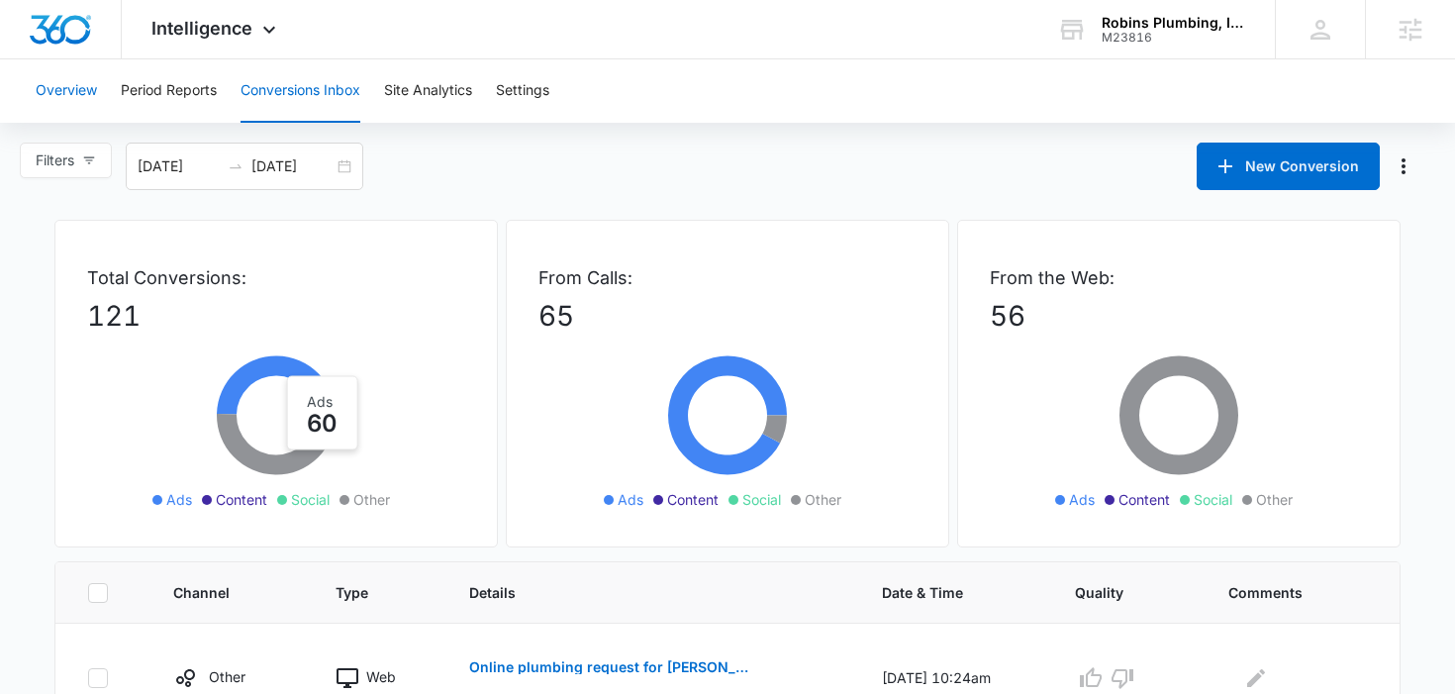
click at [82, 97] on button "Overview" at bounding box center [66, 90] width 61 height 63
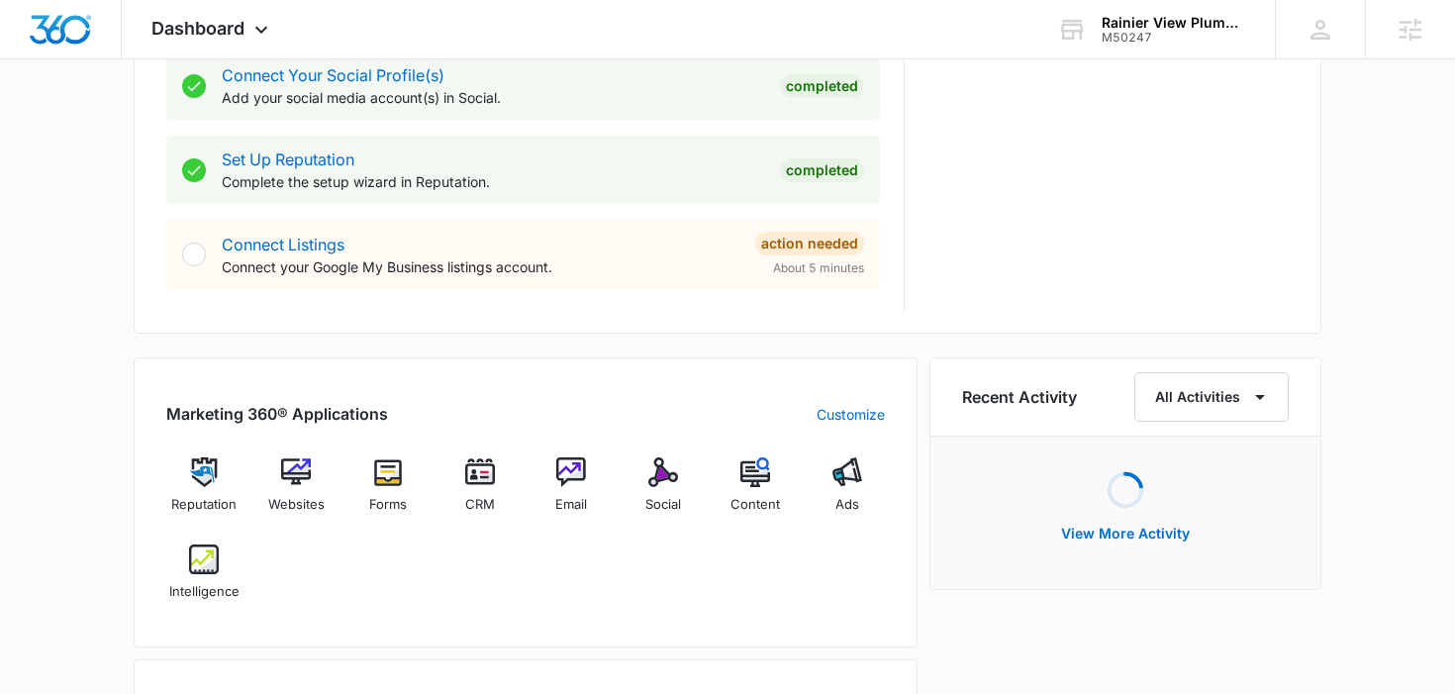
scroll to position [933, 0]
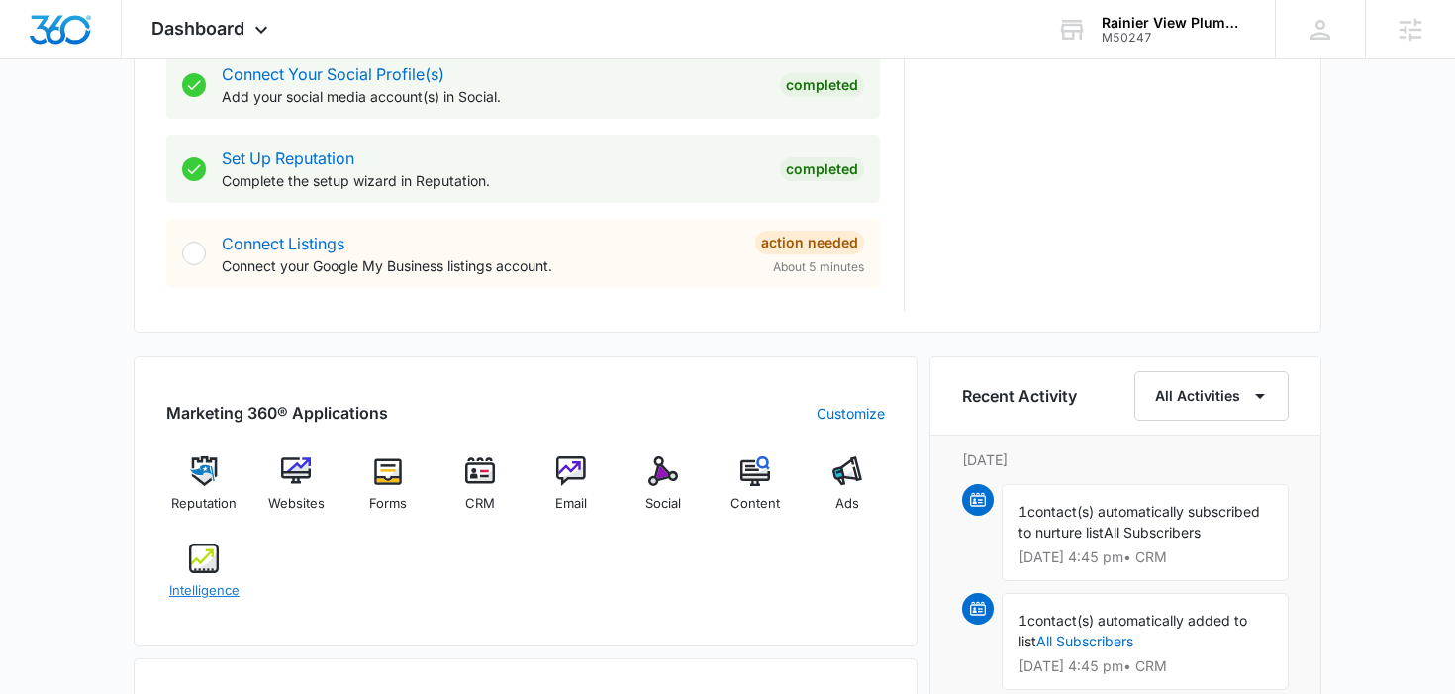
click at [207, 578] on div "Intelligence" at bounding box center [204, 578] width 76 height 71
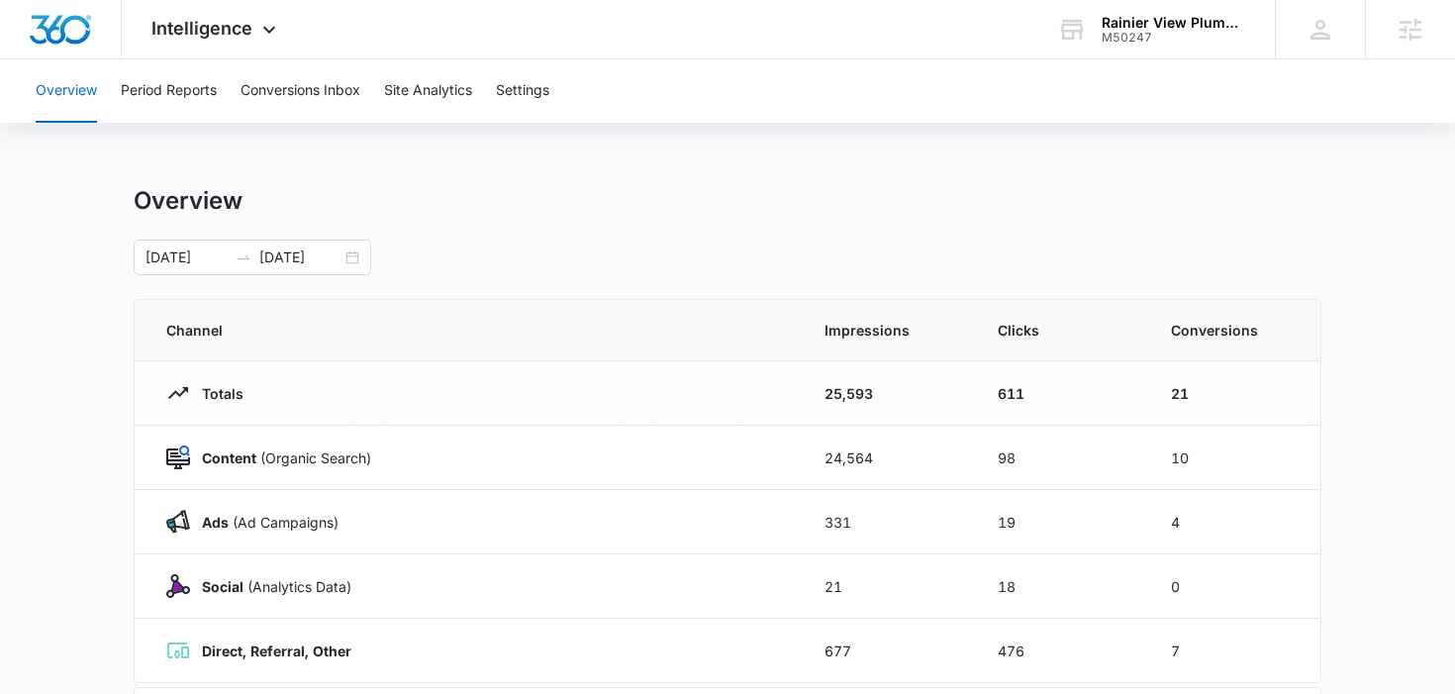
scroll to position [21, 0]
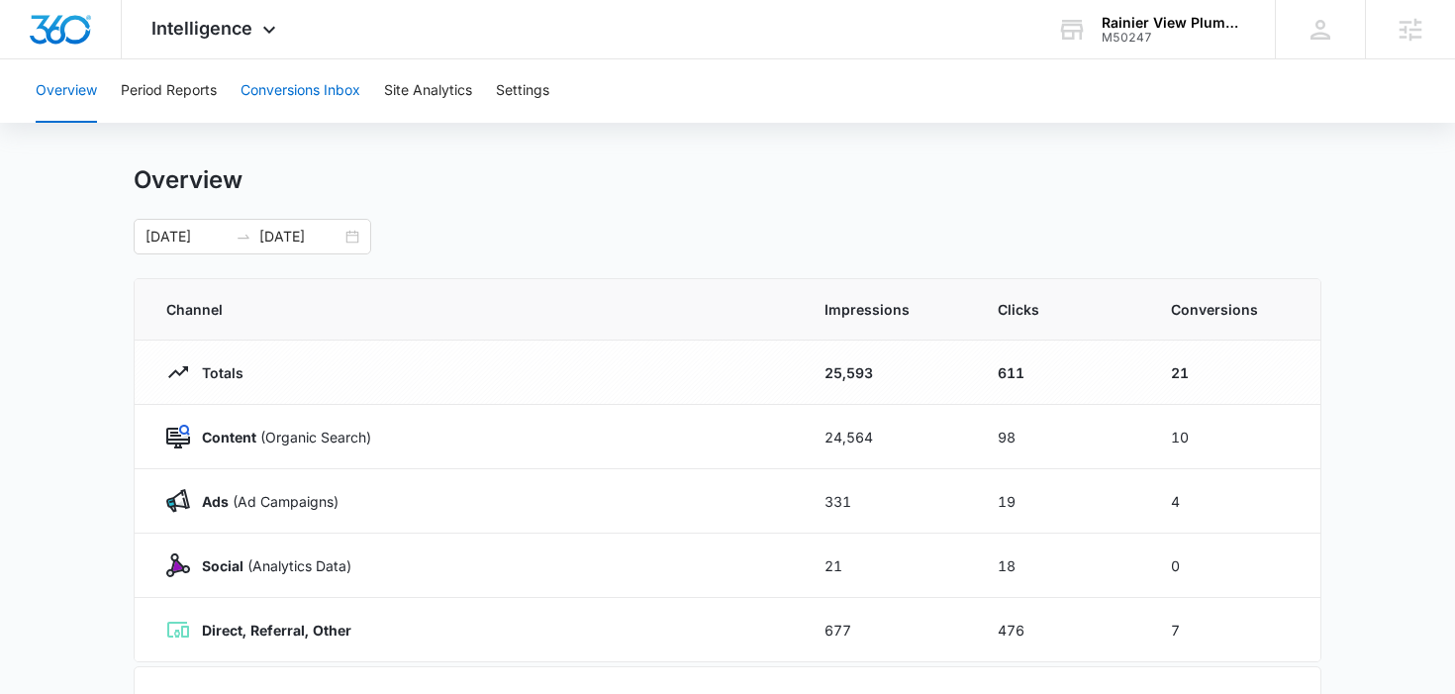
click at [266, 93] on button "Conversions Inbox" at bounding box center [301, 90] width 120 height 63
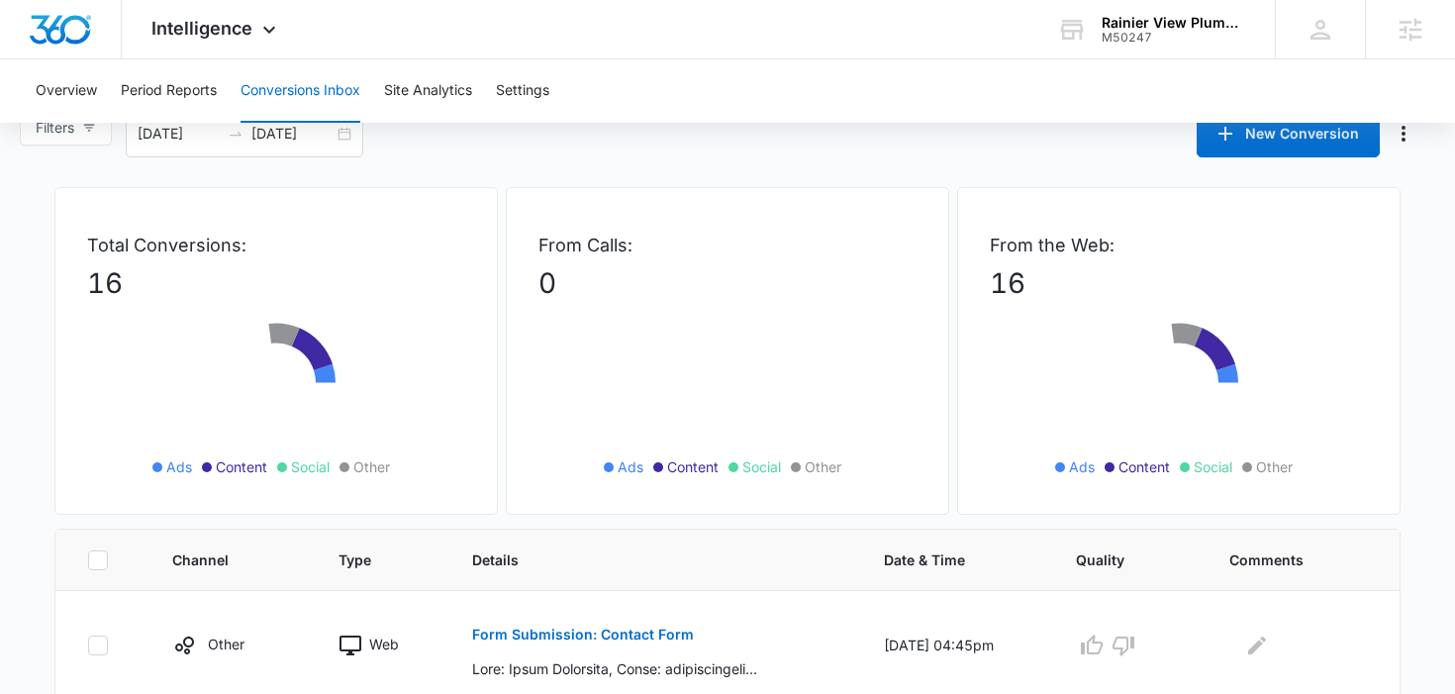
scroll to position [35, 0]
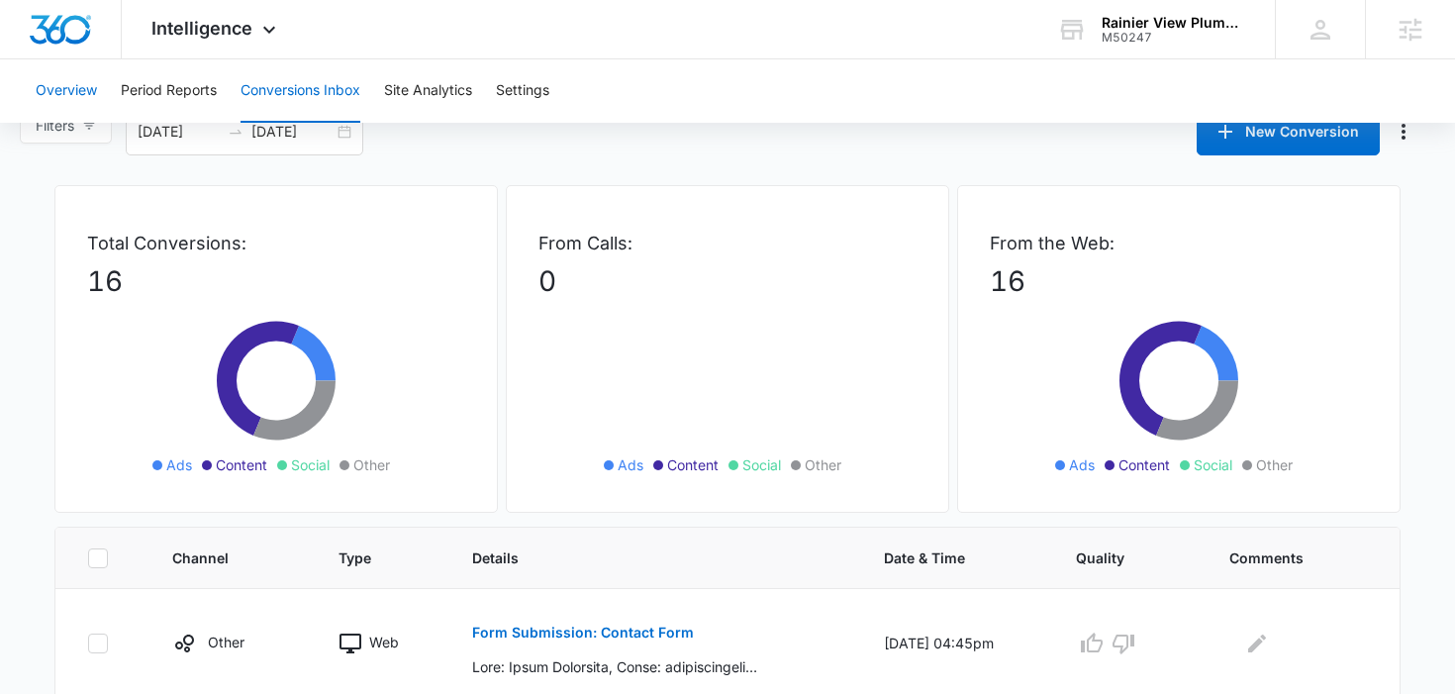
click at [89, 106] on button "Overview" at bounding box center [66, 90] width 61 height 63
